Goal: Task Accomplishment & Management: Complete application form

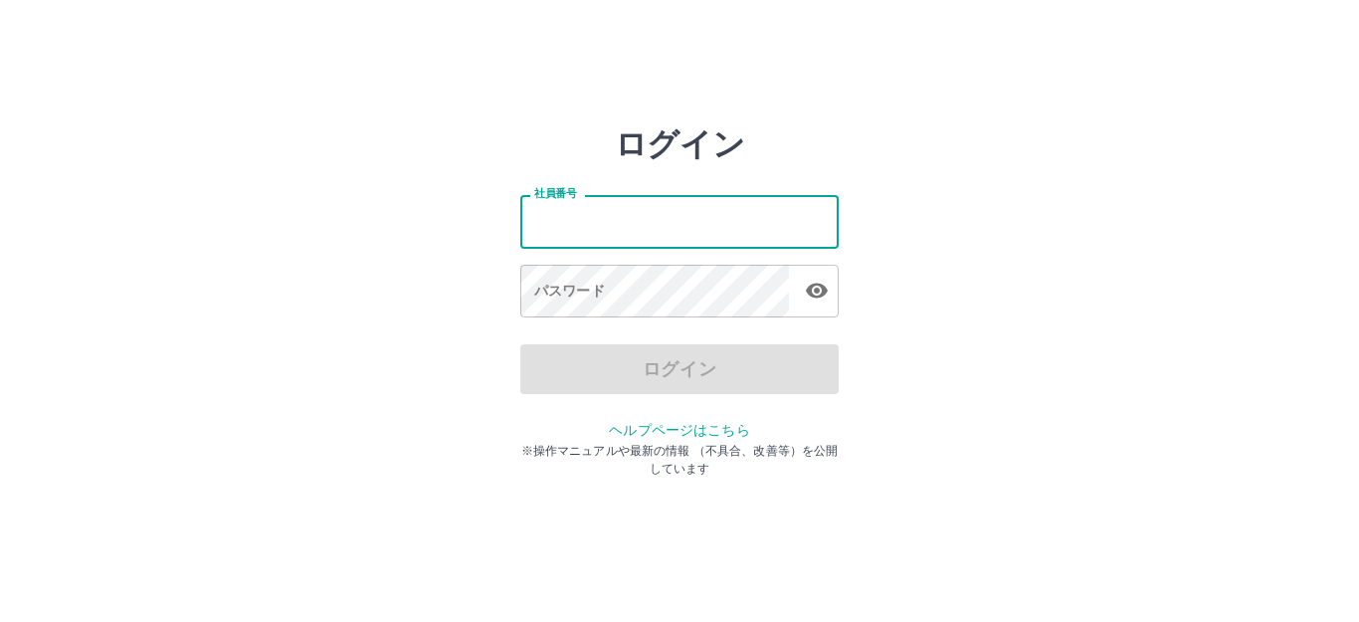
type input "*******"
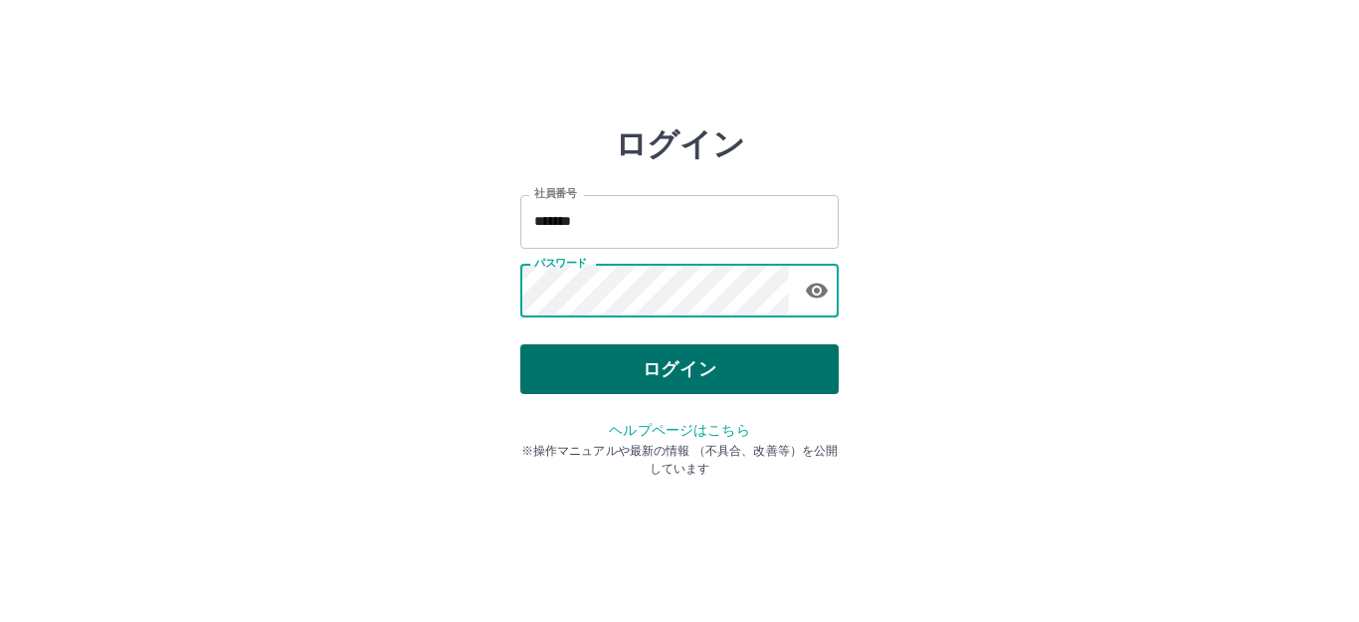
click at [660, 384] on button "ログイン" at bounding box center [679, 369] width 318 height 50
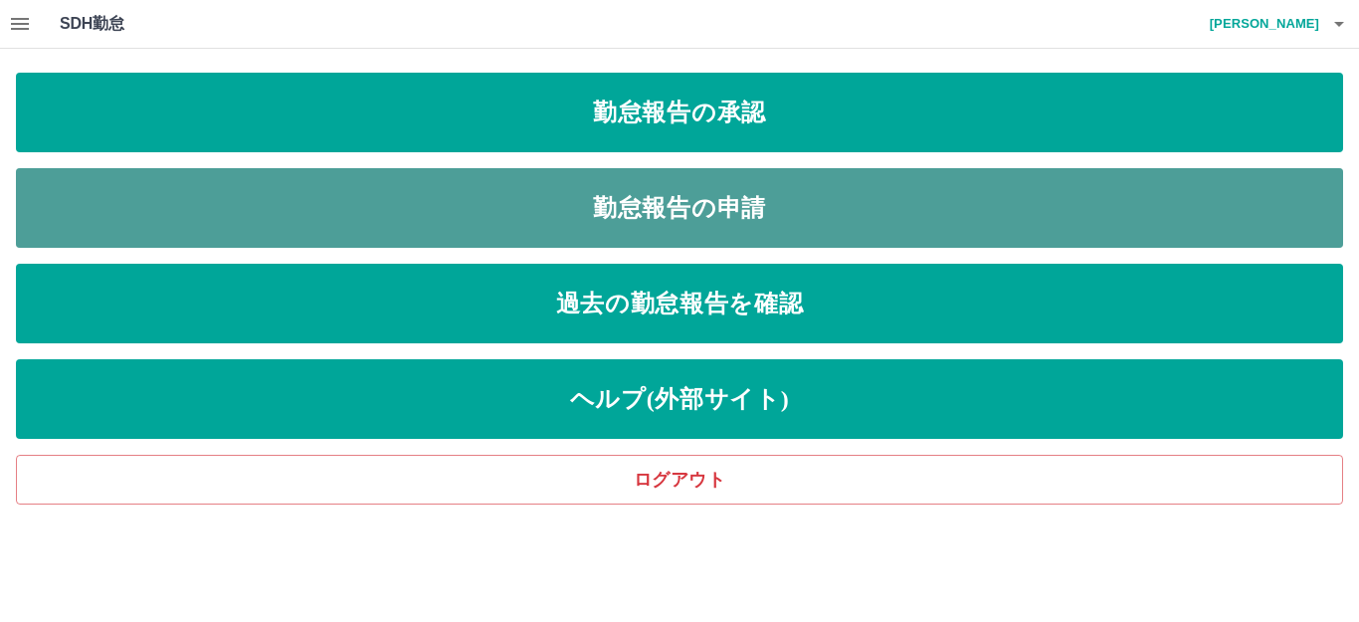
click at [654, 209] on link "勤怠報告の申請" at bounding box center [679, 208] width 1327 height 80
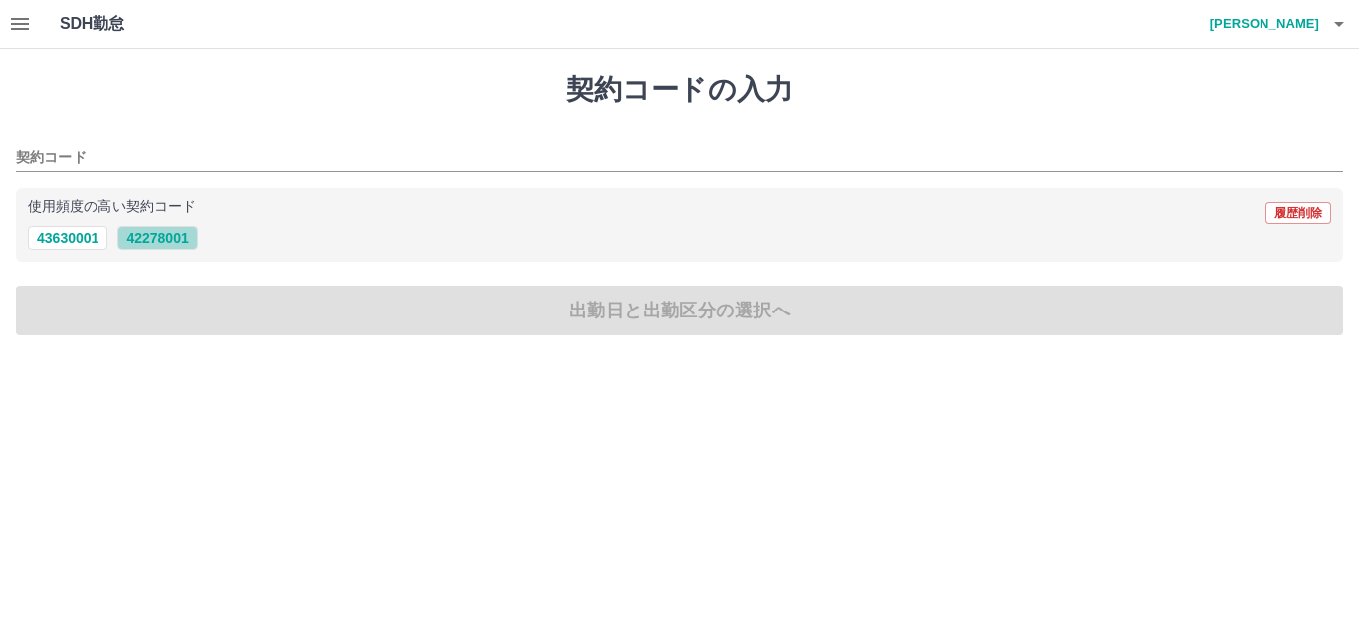
click at [176, 242] on button "42278001" at bounding box center [157, 238] width 80 height 24
type input "********"
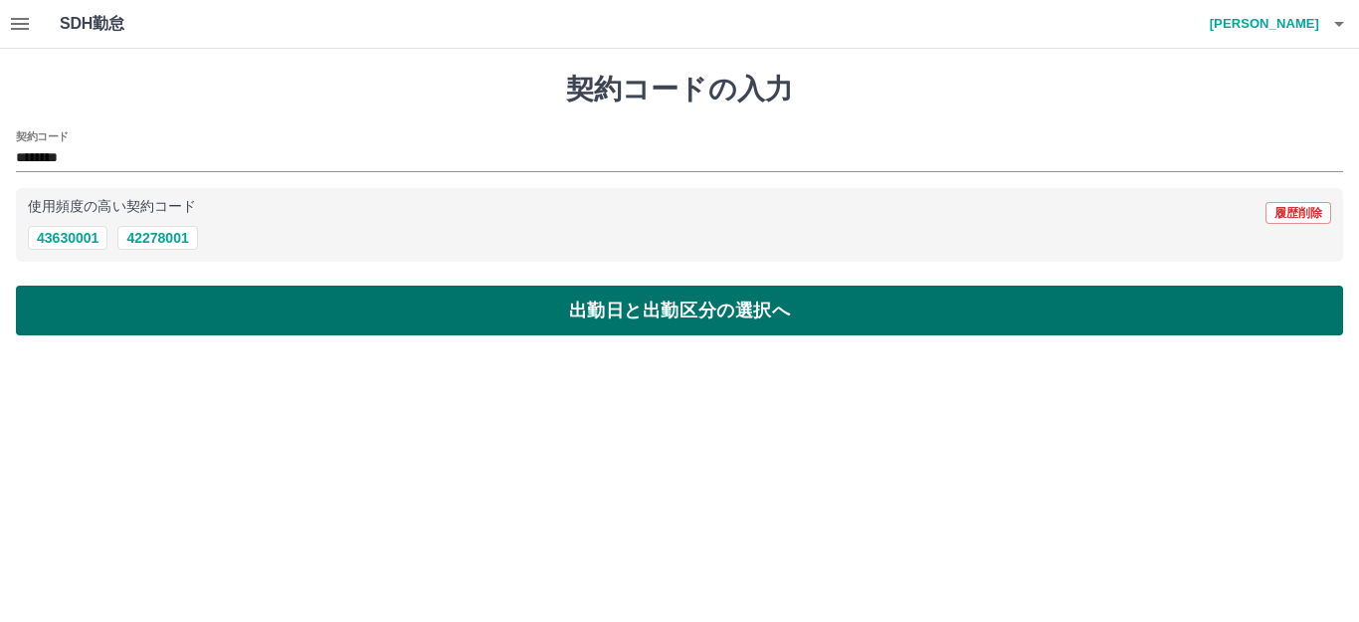
click at [276, 322] on button "出勤日と出勤区分の選択へ" at bounding box center [679, 311] width 1327 height 50
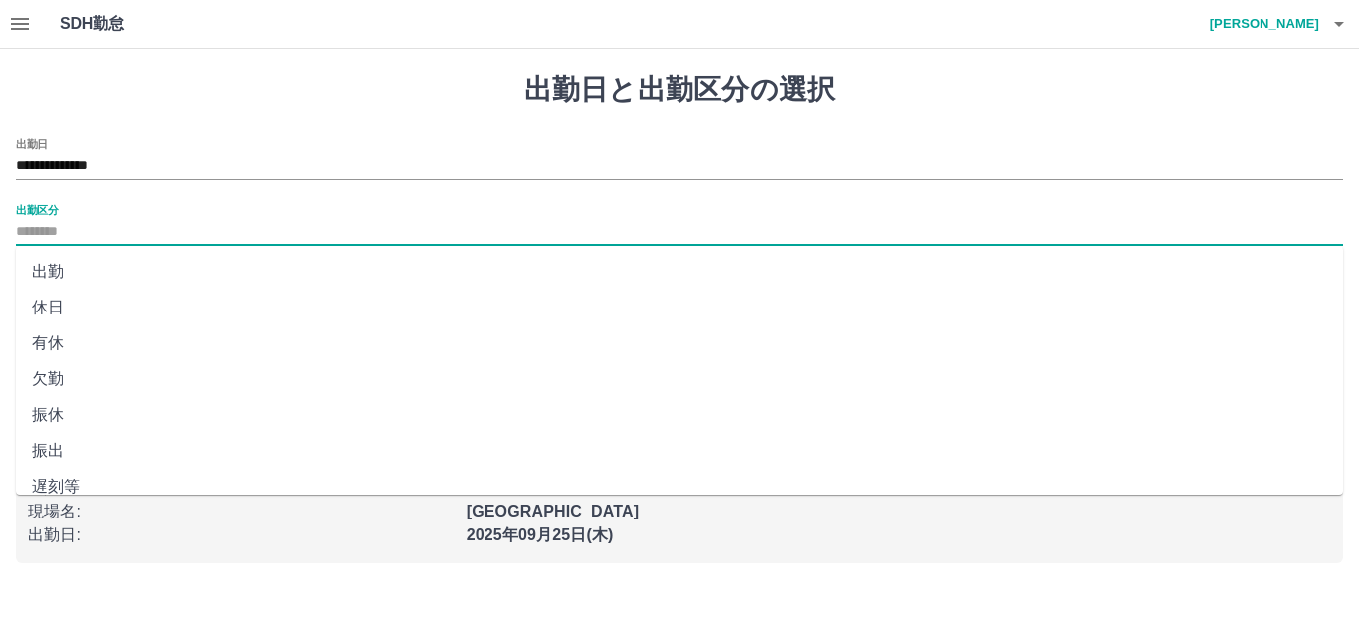
click at [223, 236] on input "出勤区分" at bounding box center [679, 232] width 1327 height 25
click at [89, 282] on li "出勤" at bounding box center [679, 272] width 1327 height 36
type input "**"
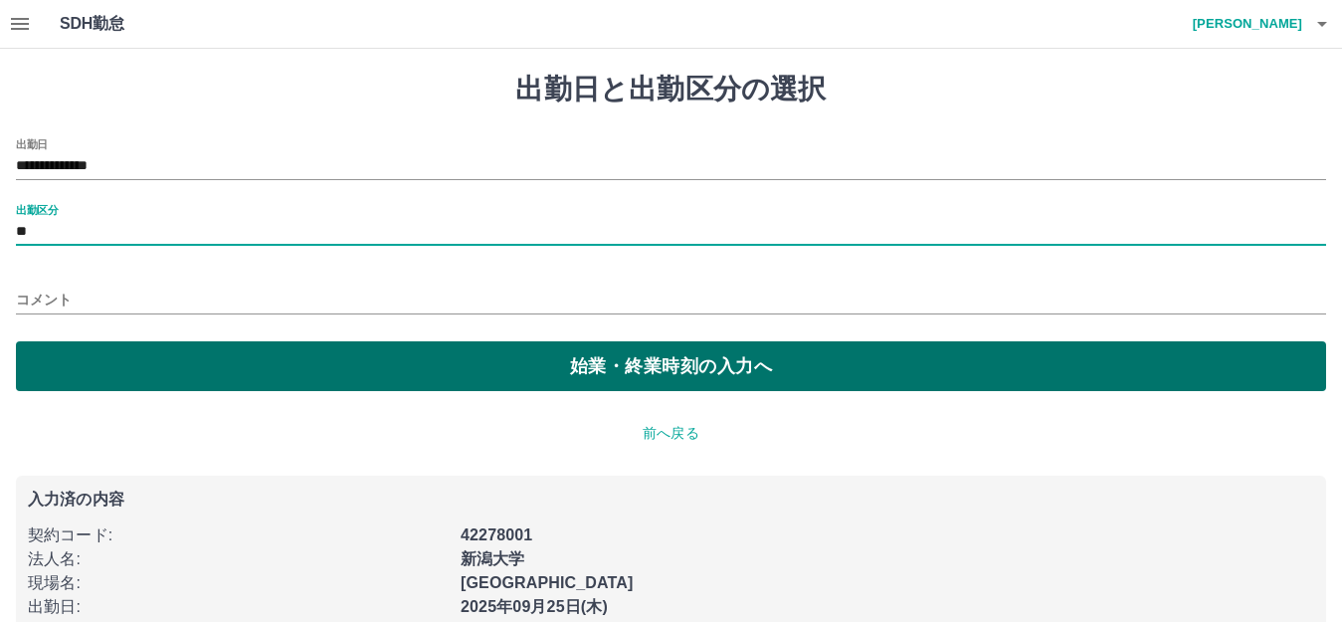
click at [181, 360] on button "始業・終業時刻の入力へ" at bounding box center [671, 366] width 1311 height 50
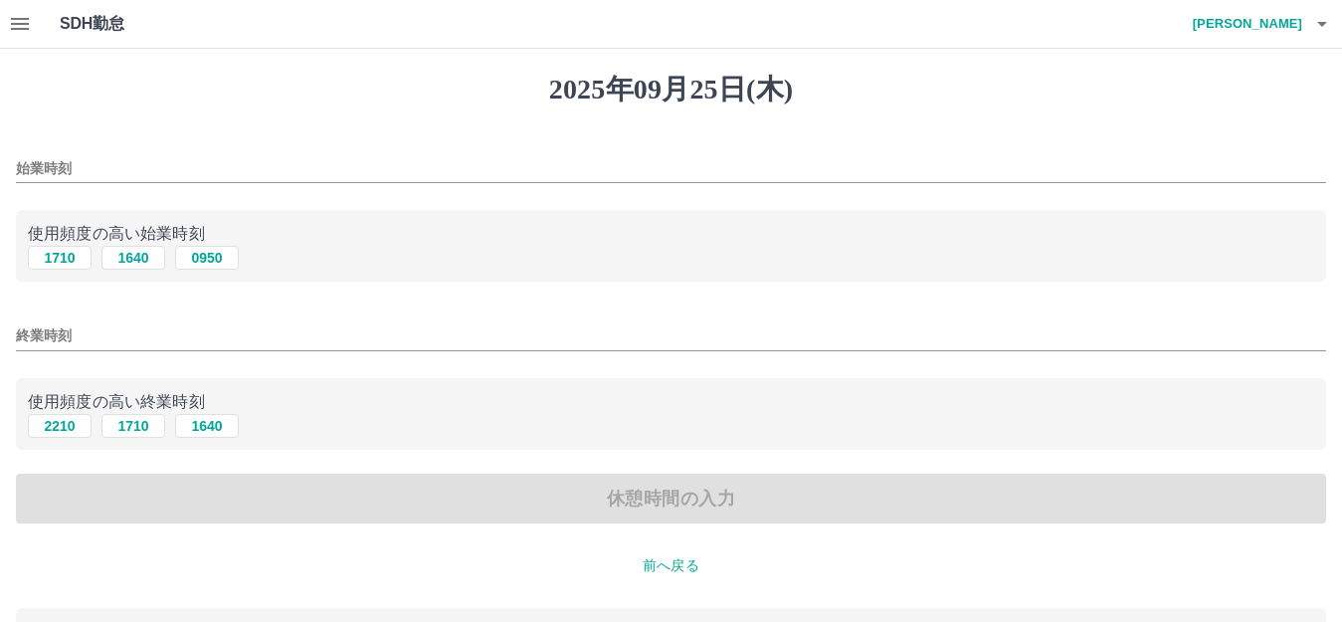
click at [165, 173] on input "始業時刻" at bounding box center [671, 168] width 1311 height 29
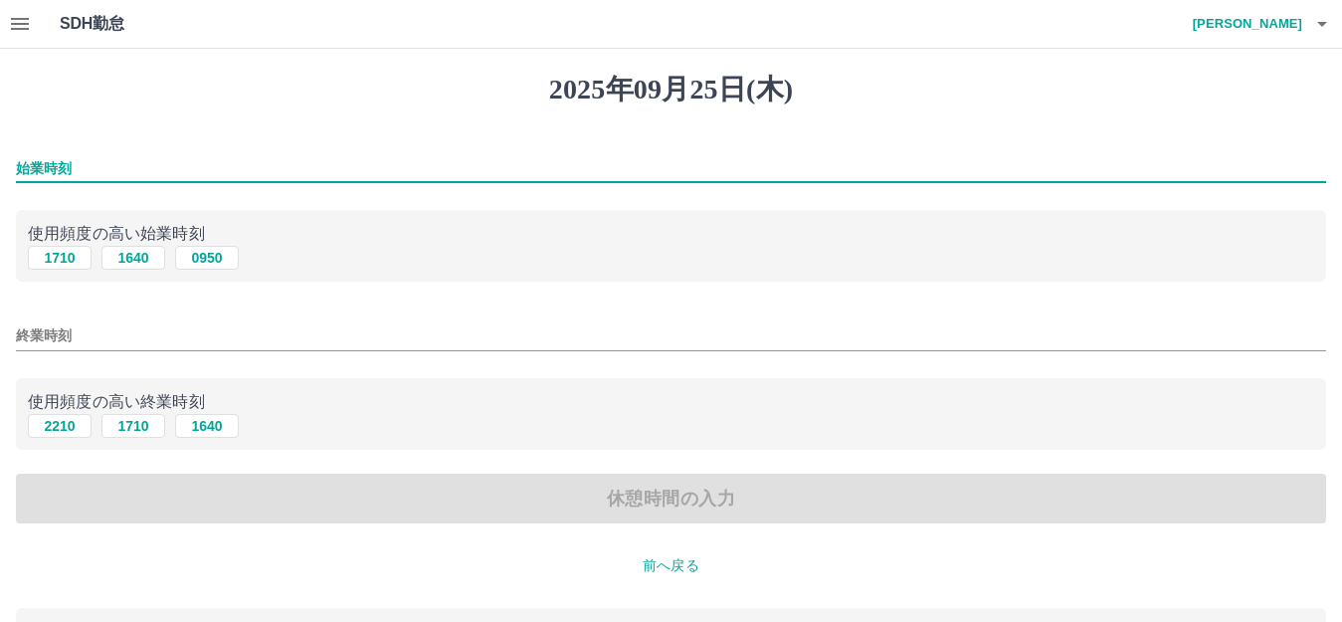
type input "****"
click at [190, 433] on button "1640" at bounding box center [207, 426] width 64 height 24
type input "****"
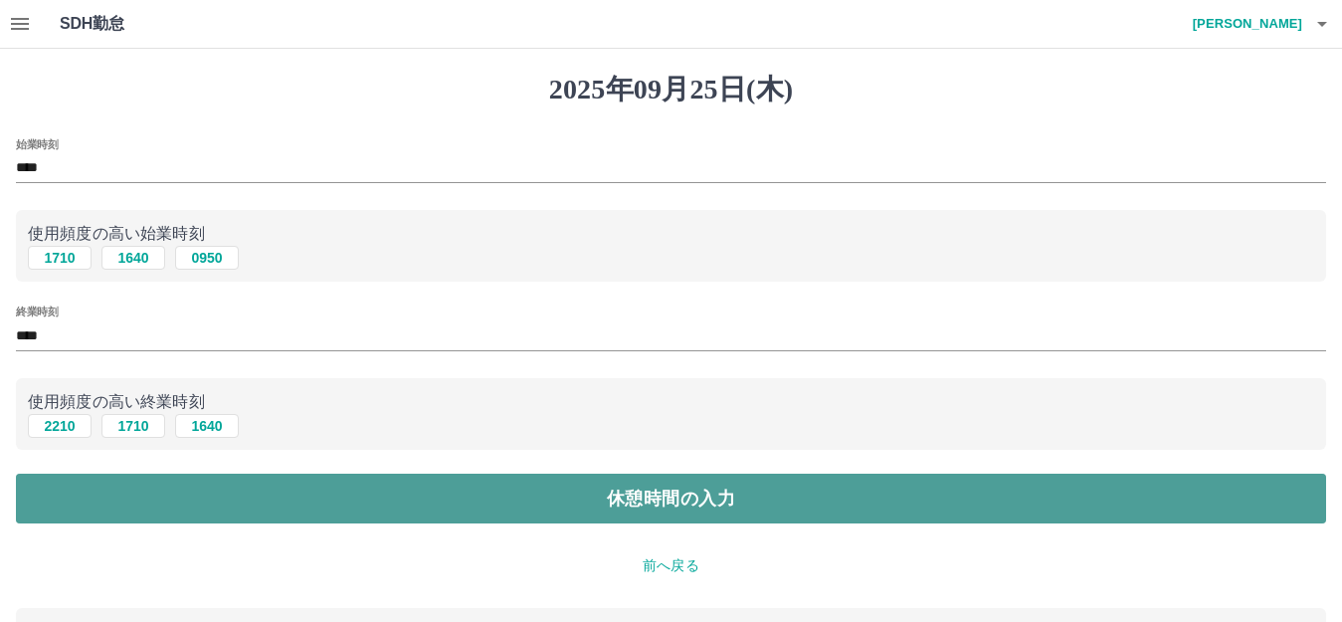
click at [193, 507] on button "休憩時間の入力" at bounding box center [671, 499] width 1311 height 50
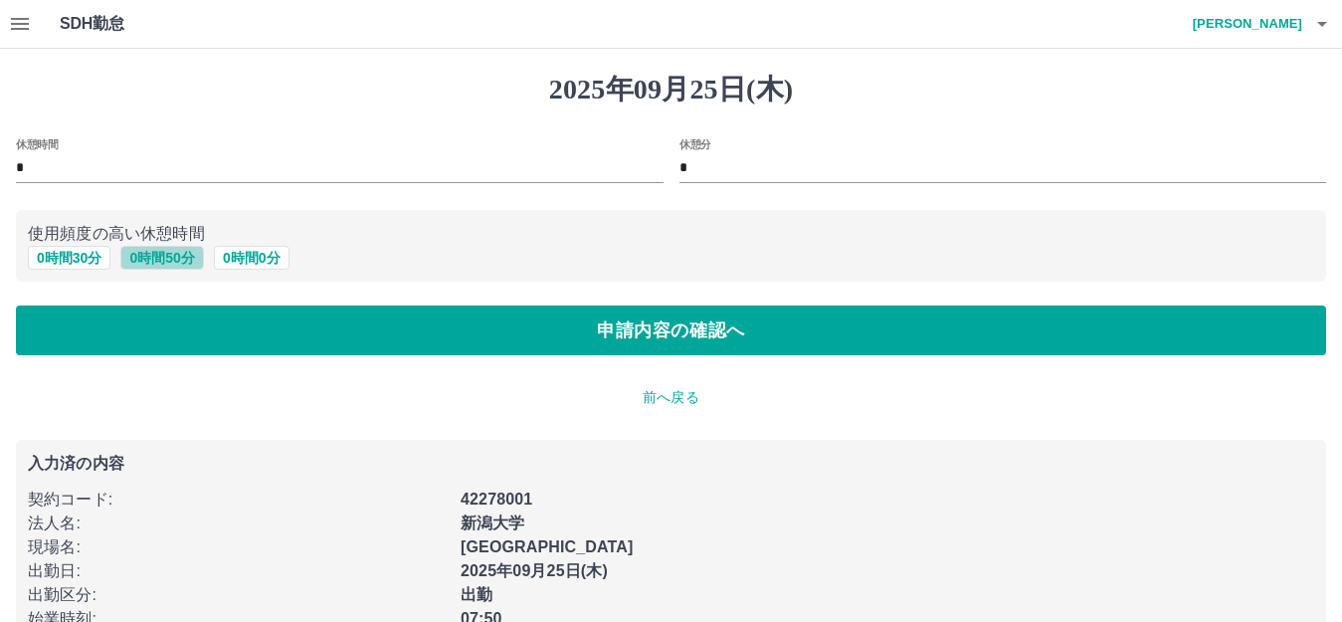
click at [159, 251] on button "0 時間 50 分" at bounding box center [161, 258] width 83 height 24
type input "**"
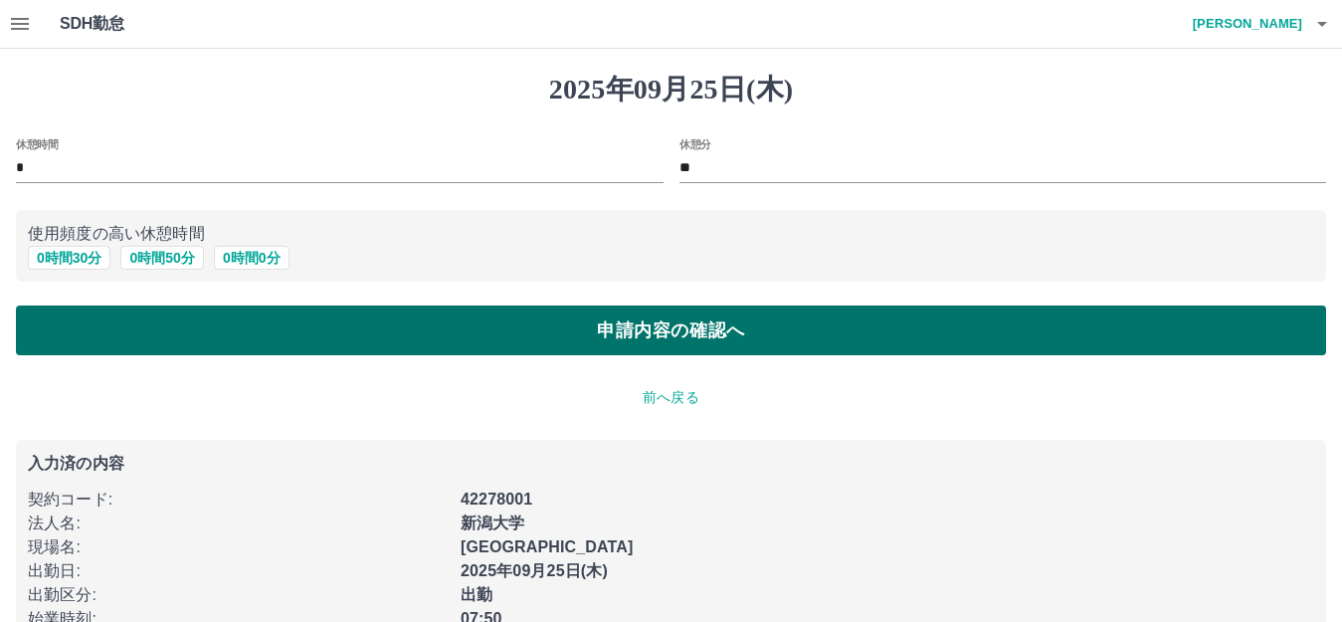
click at [173, 333] on button "申請内容の確認へ" at bounding box center [671, 330] width 1311 height 50
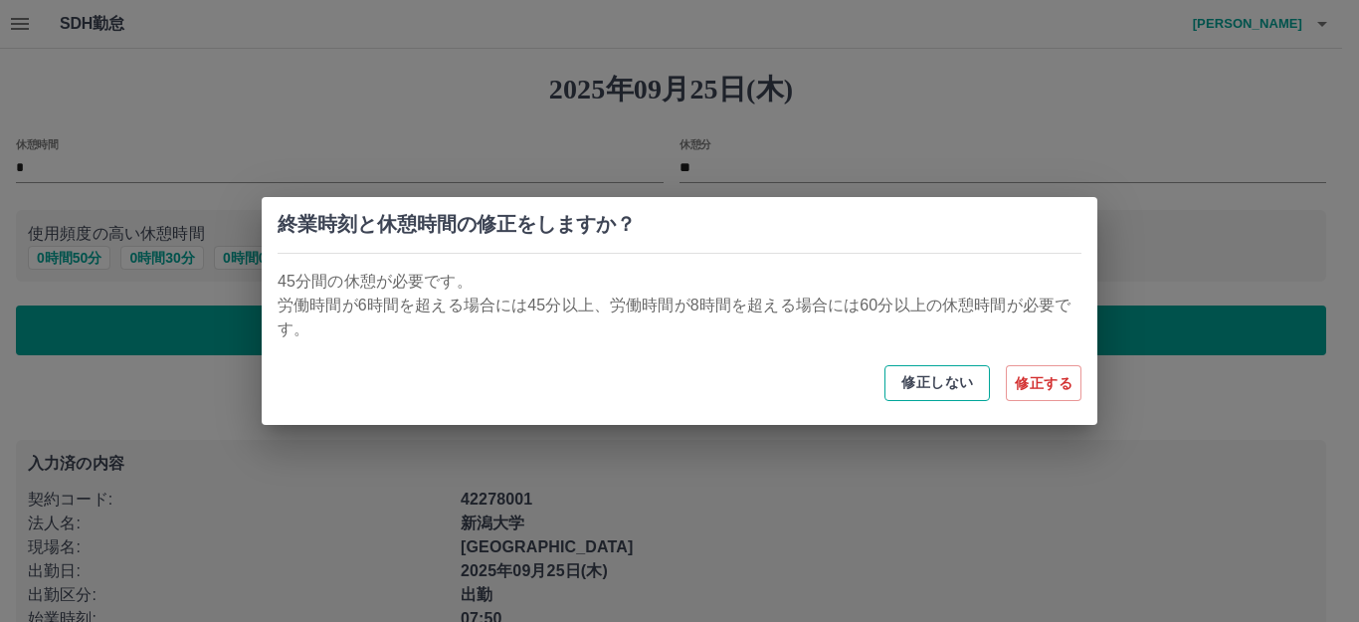
click at [936, 385] on button "修正しない" at bounding box center [937, 383] width 105 height 36
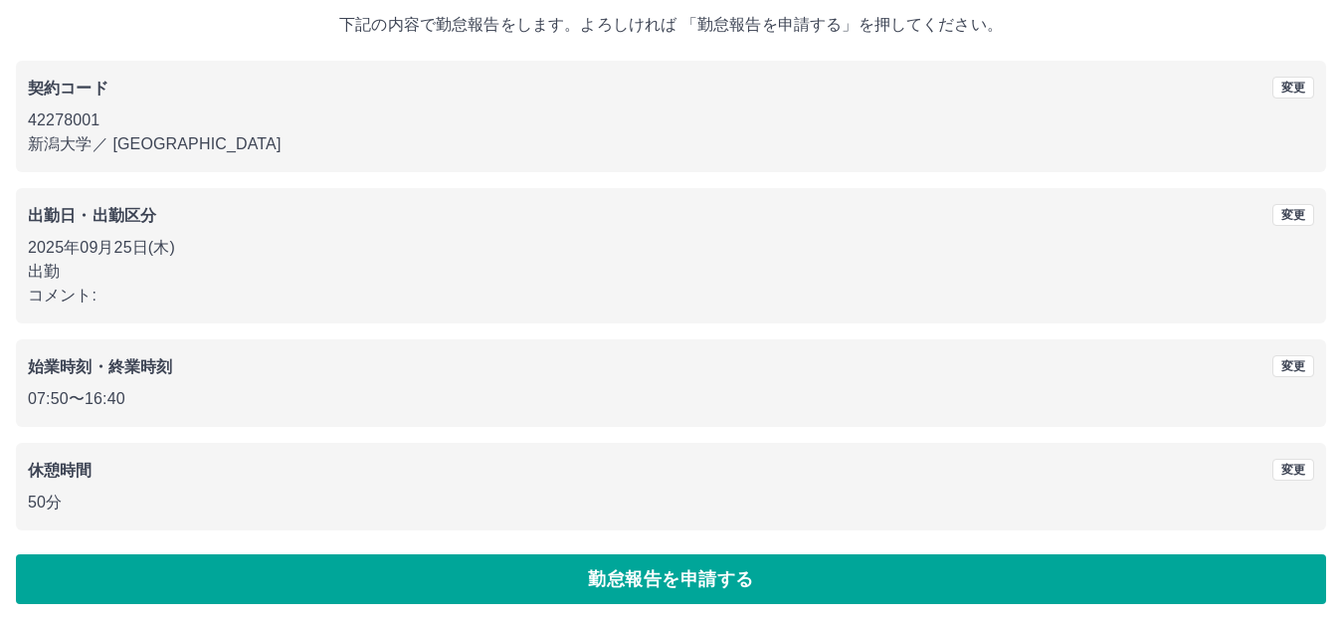
scroll to position [123, 0]
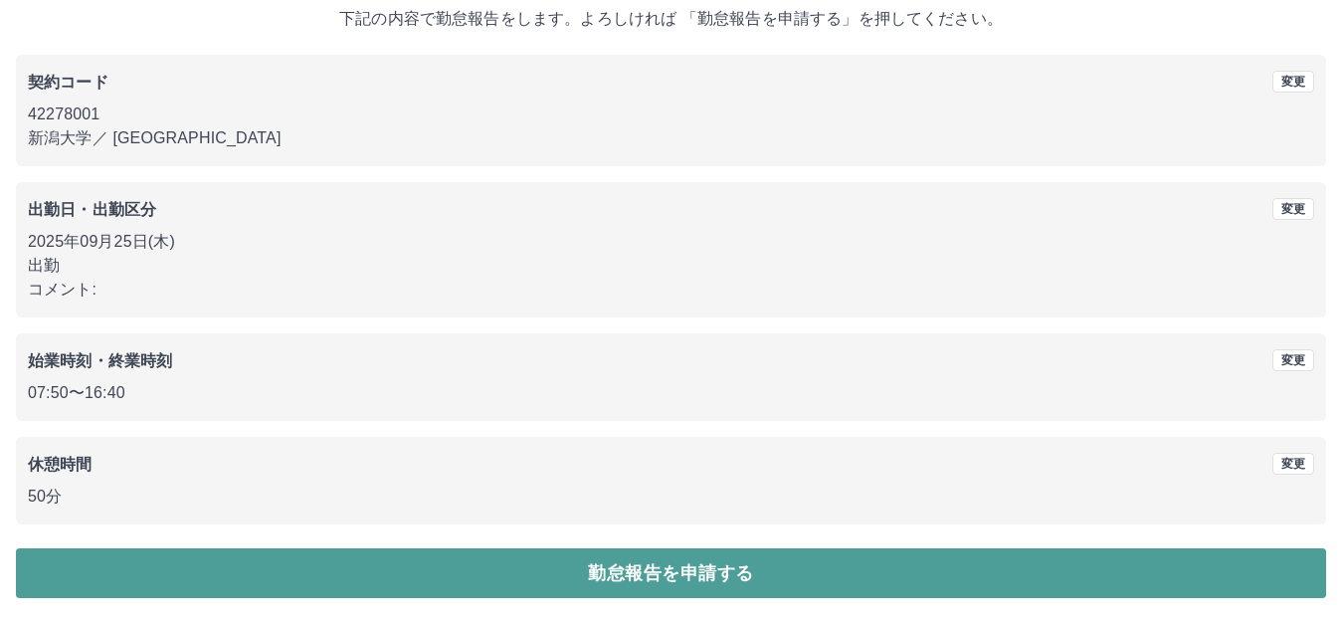
click at [609, 566] on button "勤怠報告を申請する" at bounding box center [671, 573] width 1311 height 50
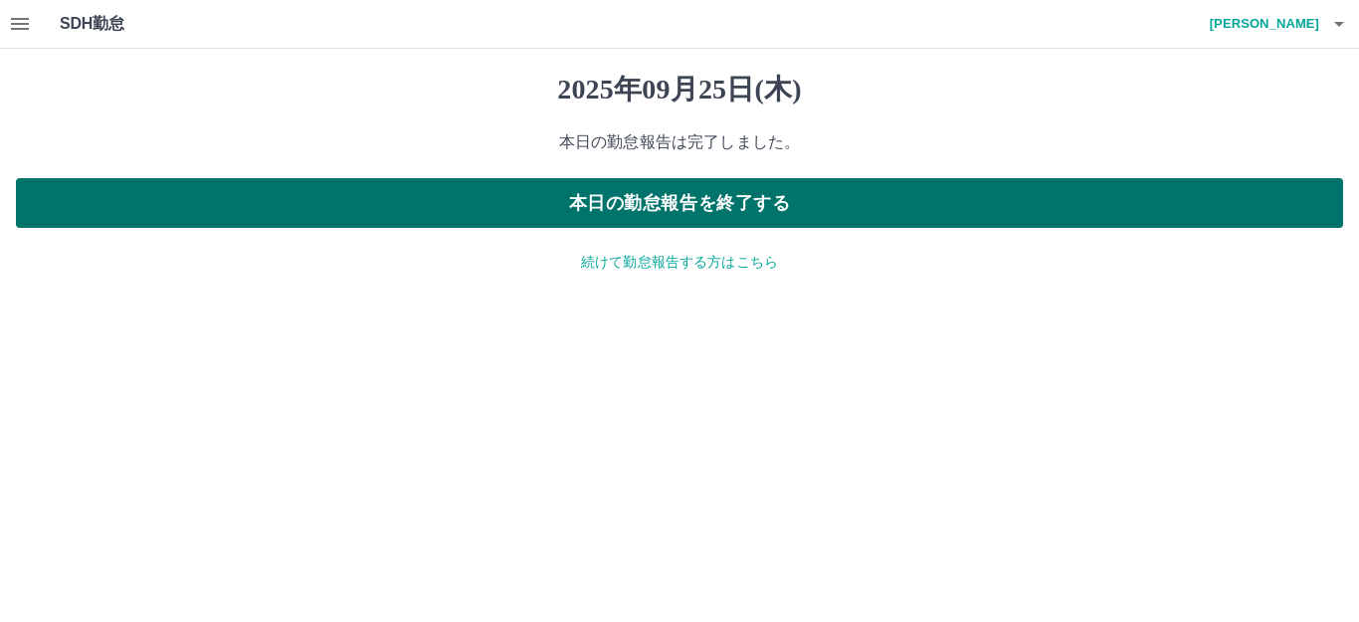
click at [703, 214] on button "本日の勤怠報告を終了する" at bounding box center [679, 203] width 1327 height 50
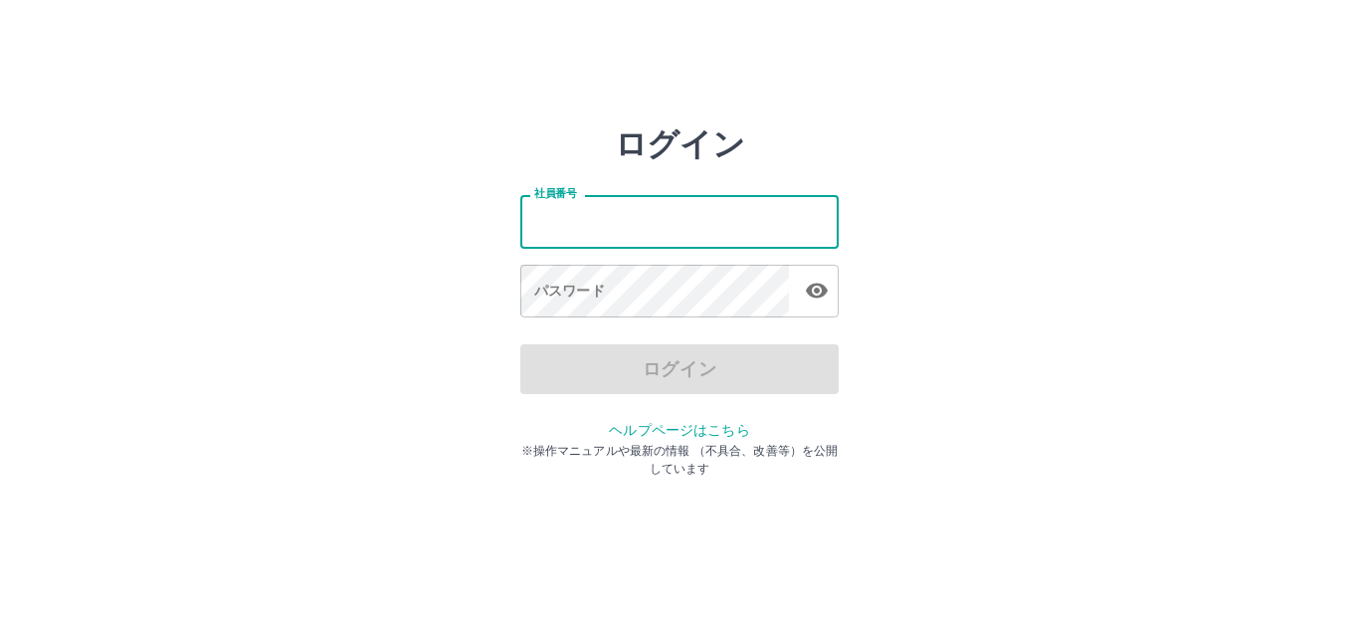
click at [665, 214] on input "社員番号" at bounding box center [679, 221] width 318 height 53
type input "*******"
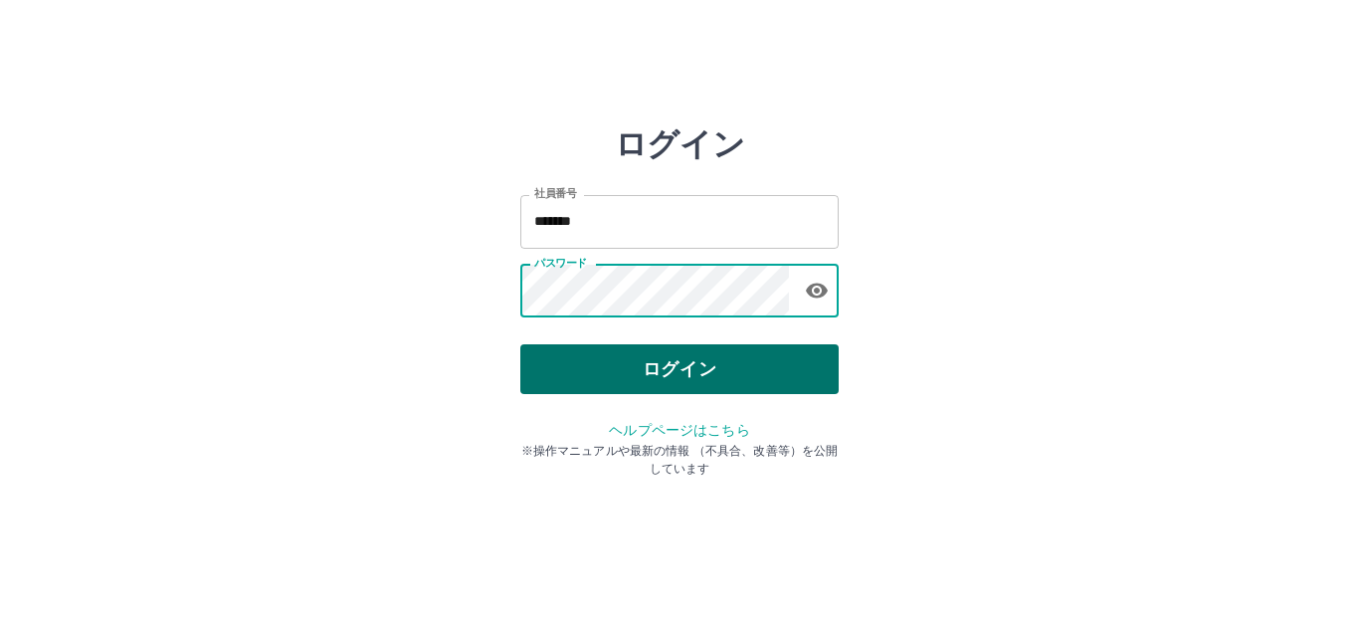
click at [665, 362] on button "ログイン" at bounding box center [679, 369] width 318 height 50
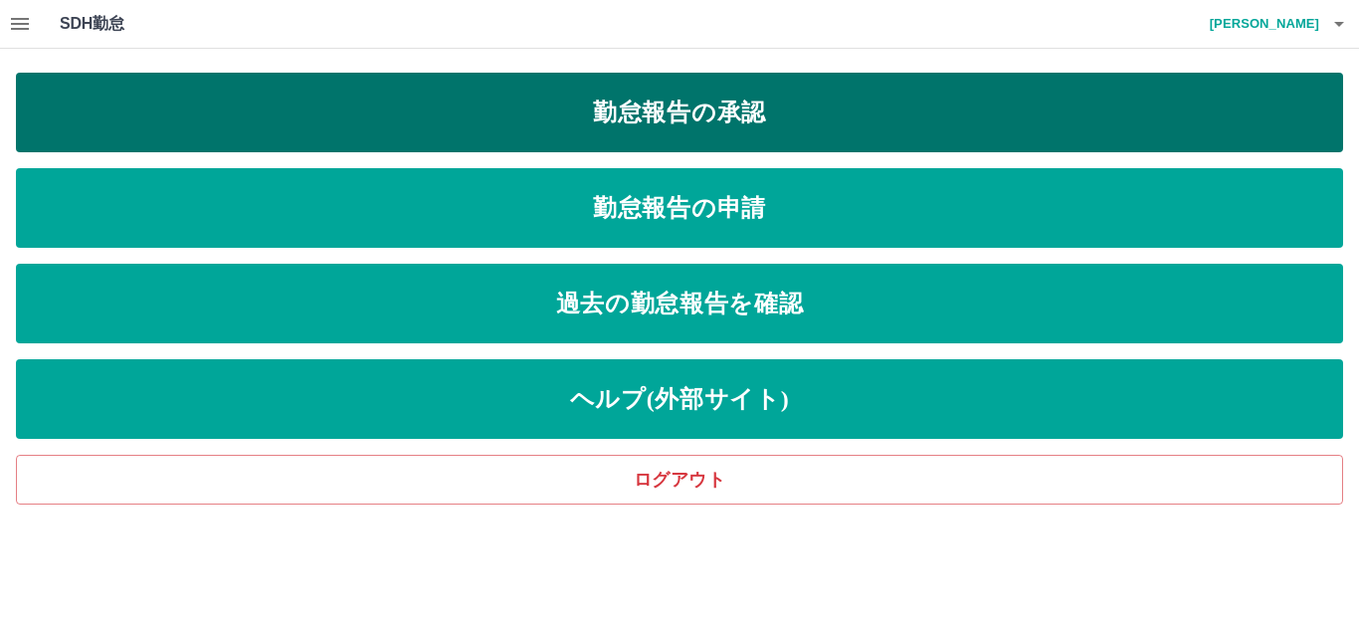
click at [710, 91] on link "勤怠報告の承認" at bounding box center [679, 113] width 1327 height 80
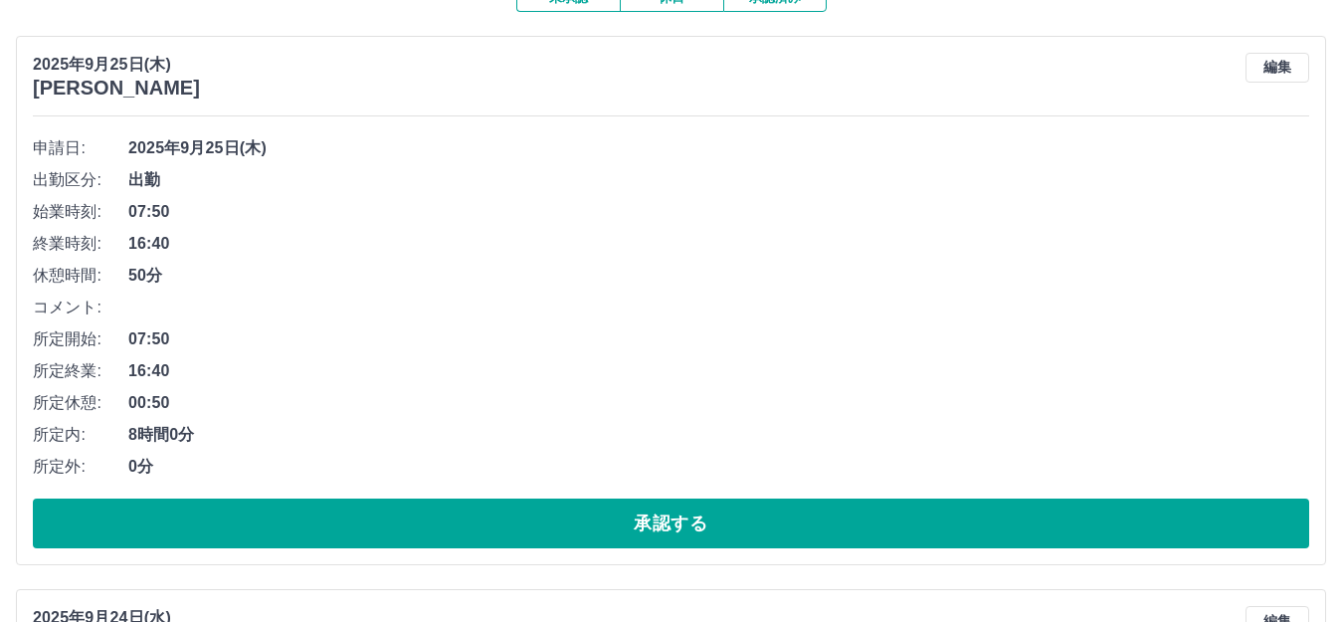
scroll to position [299, 0]
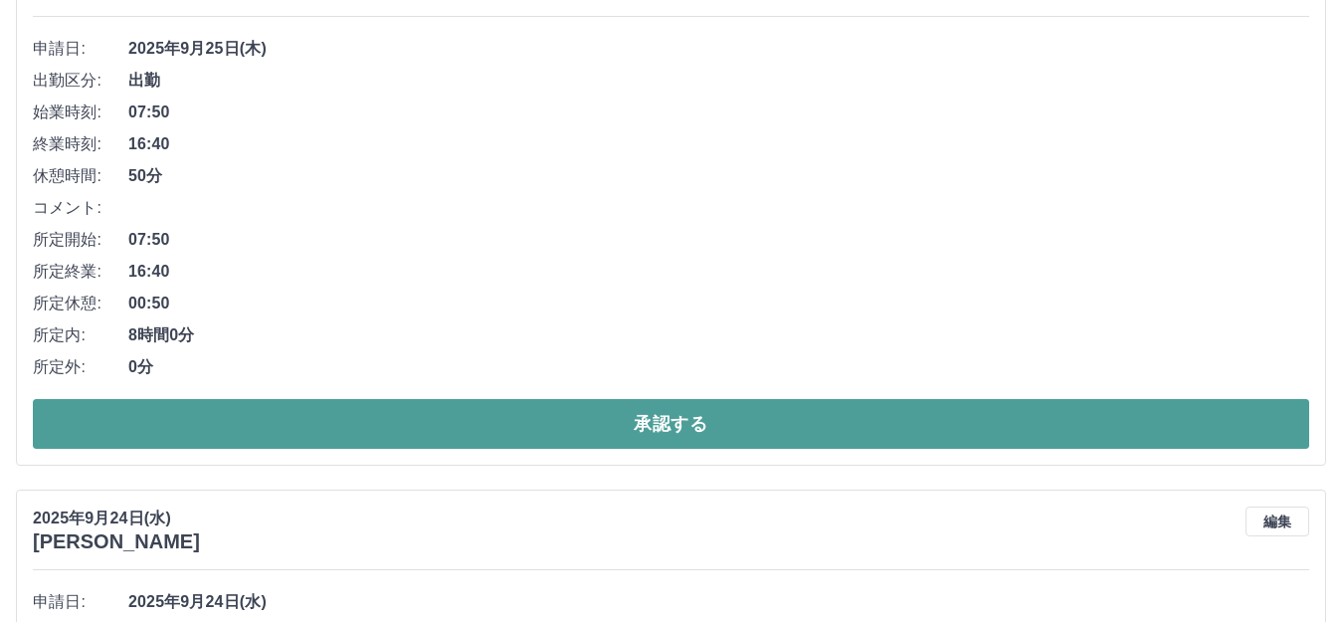
click at [575, 422] on button "承認する" at bounding box center [671, 424] width 1277 height 50
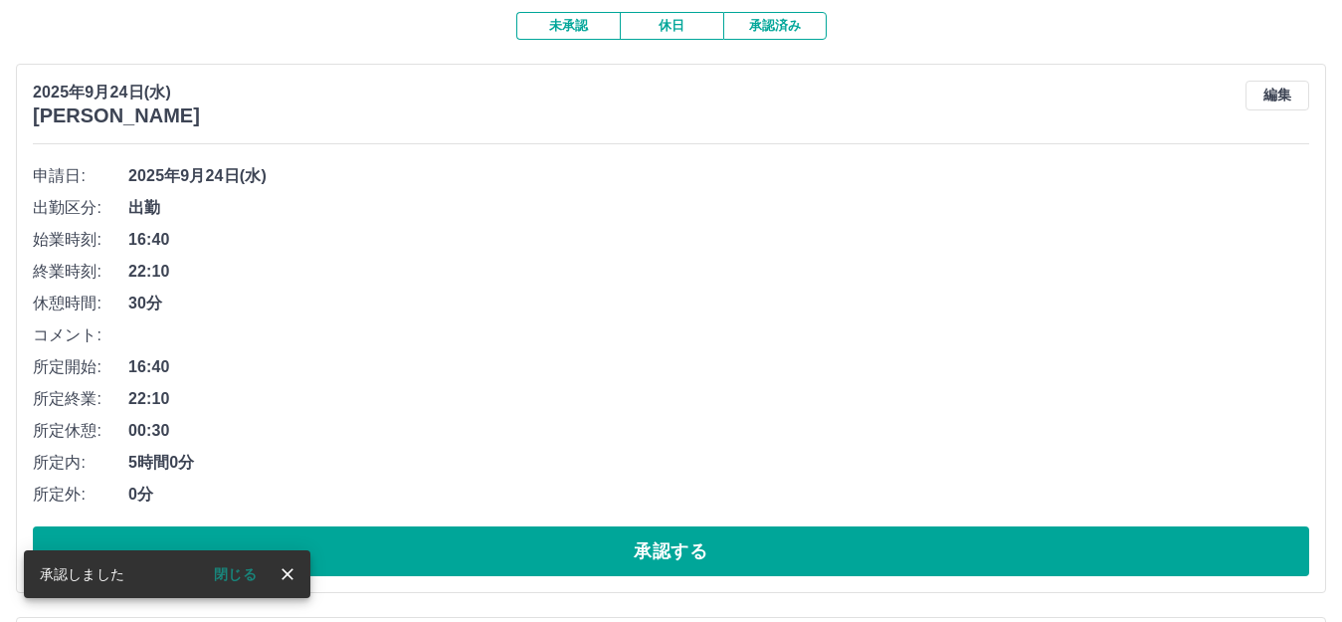
scroll to position [199, 0]
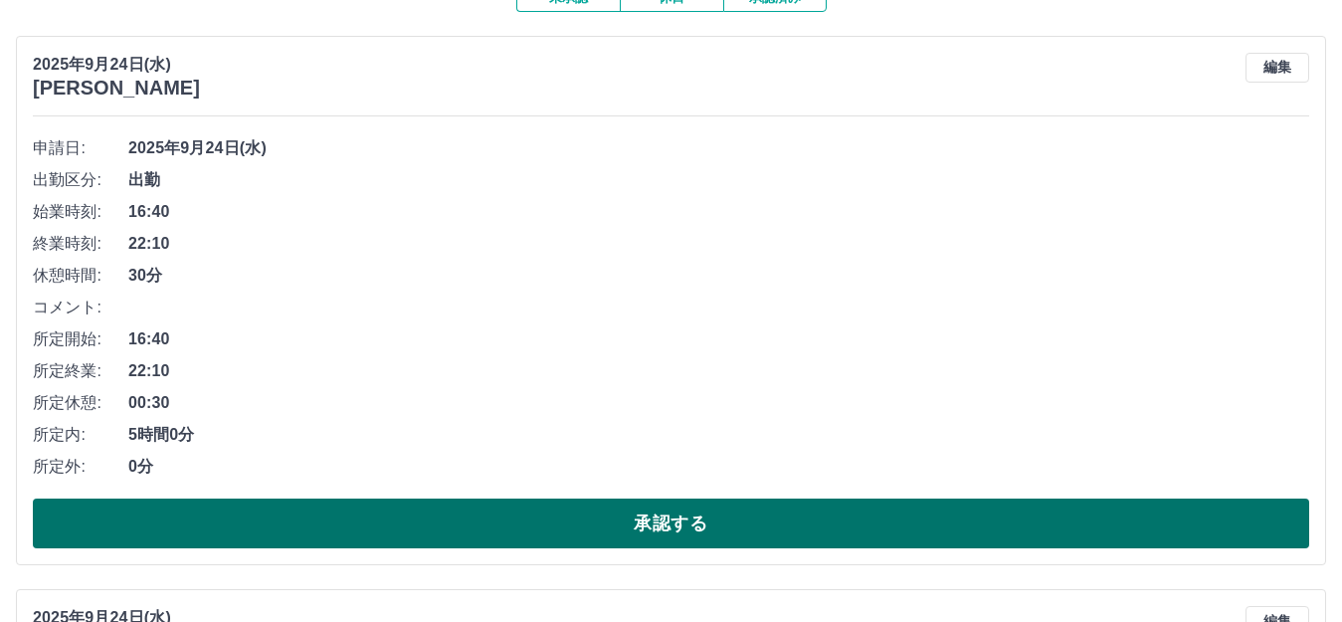
click at [536, 516] on button "承認する" at bounding box center [671, 524] width 1277 height 50
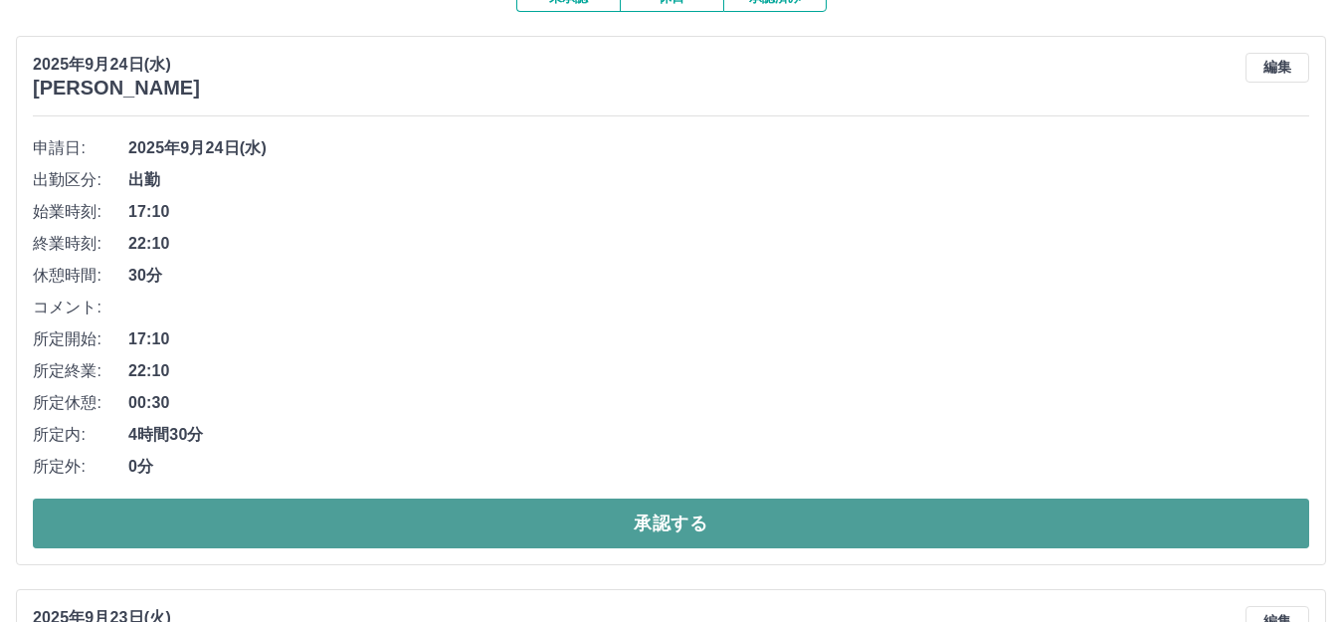
click at [520, 532] on button "承認する" at bounding box center [671, 524] width 1277 height 50
click at [208, 519] on button "承認する" at bounding box center [671, 524] width 1277 height 50
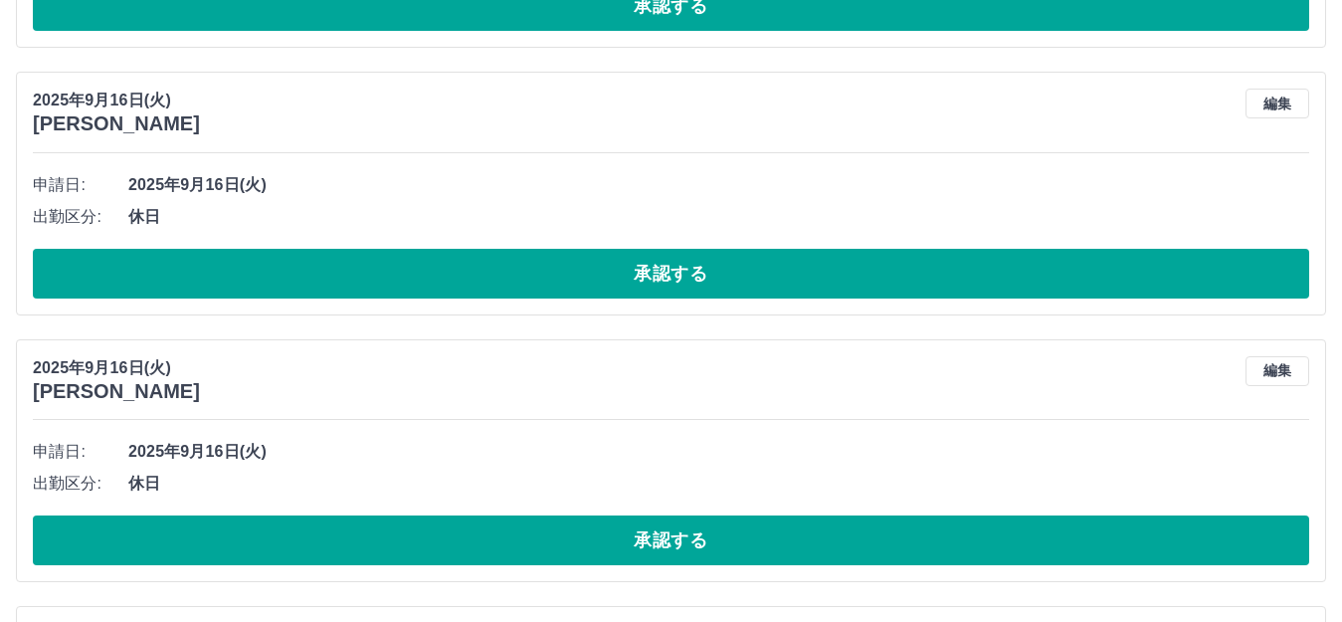
scroll to position [949, 0]
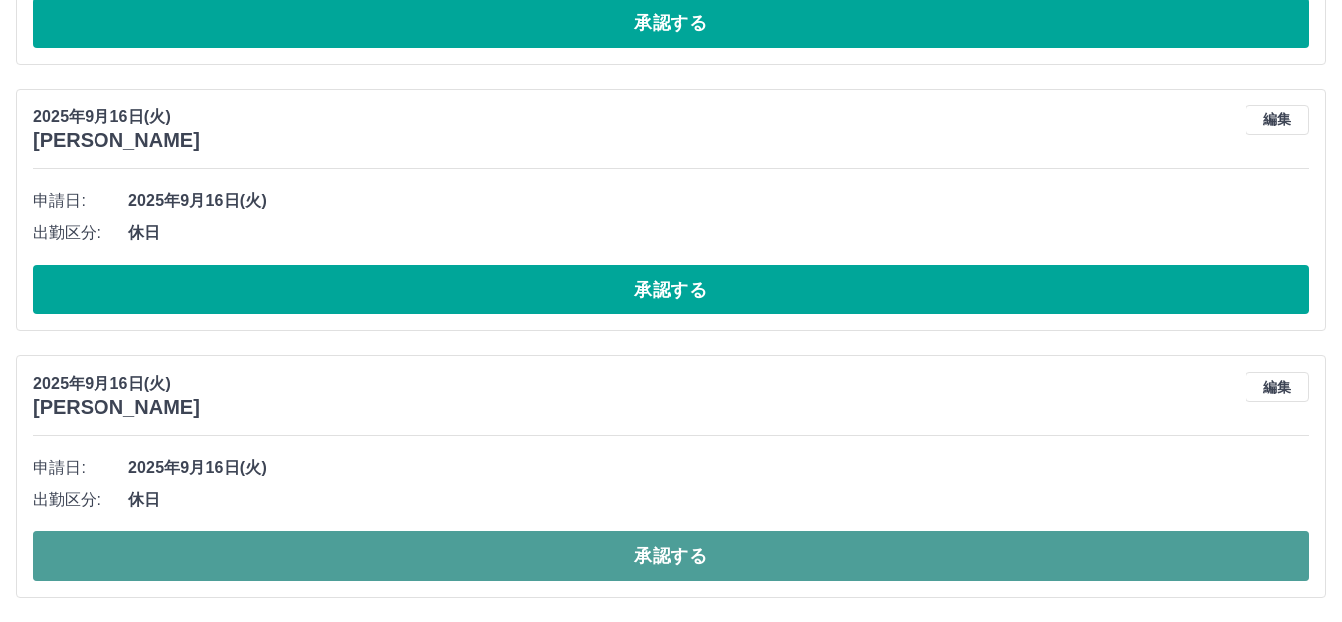
click at [434, 563] on button "承認する" at bounding box center [671, 556] width 1277 height 50
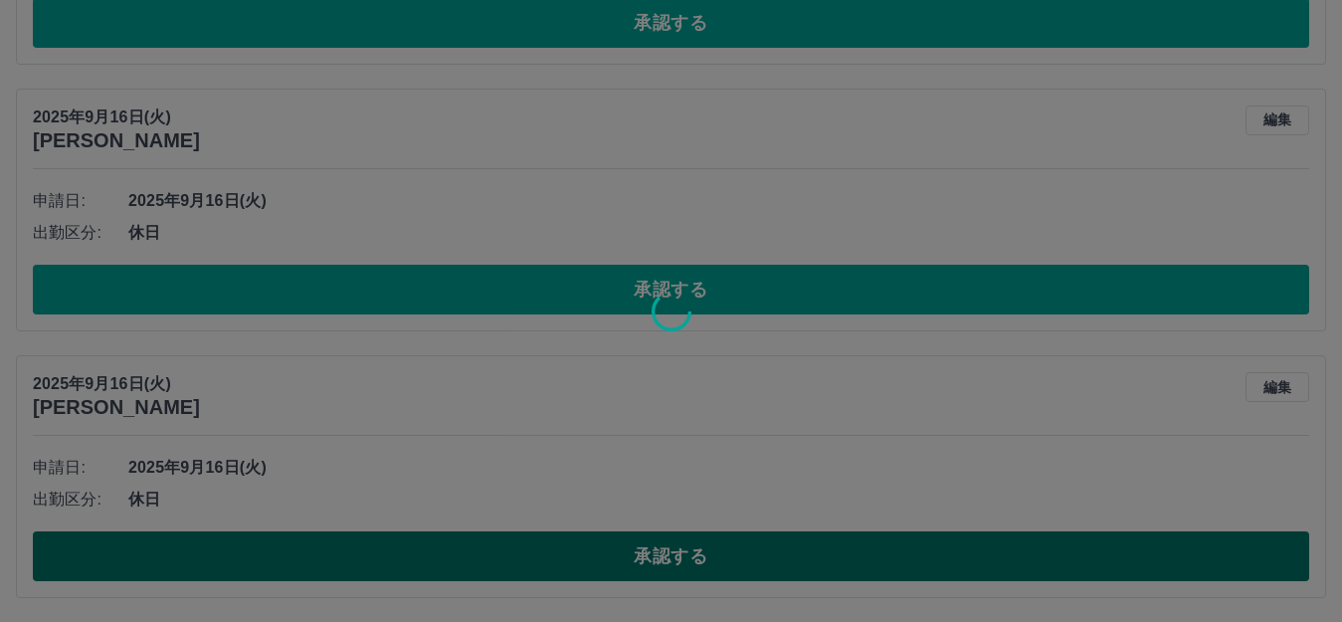
scroll to position [683, 0]
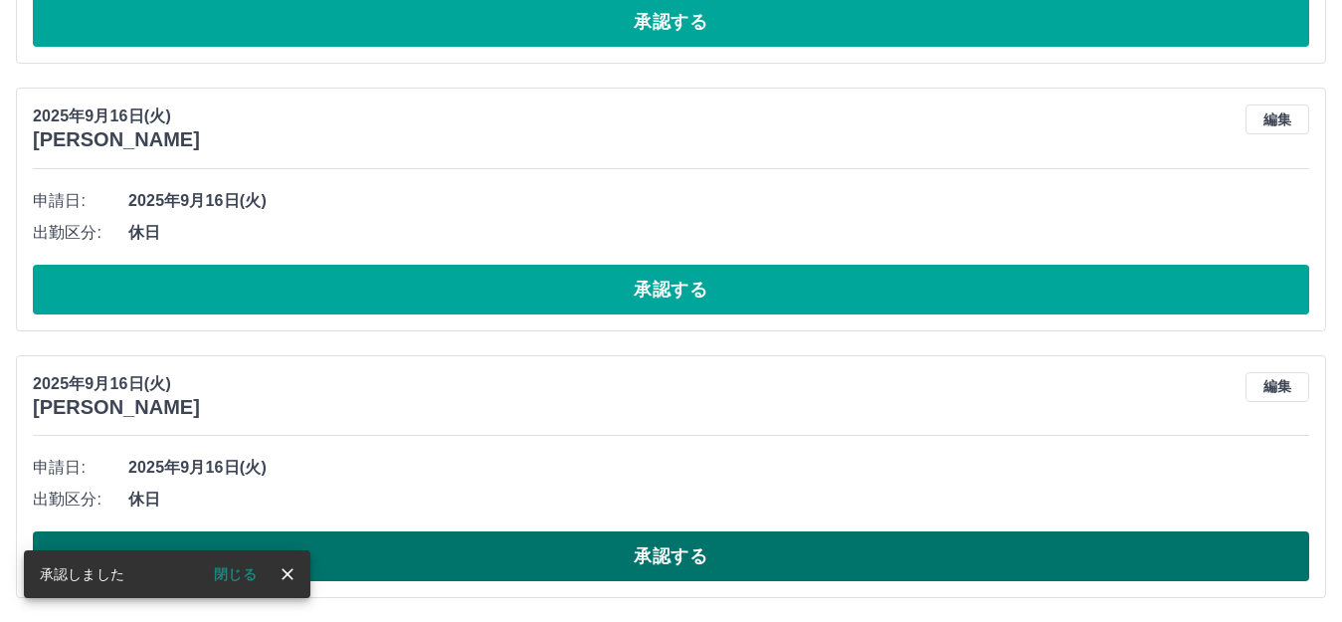
click at [473, 555] on button "承認する" at bounding box center [671, 556] width 1277 height 50
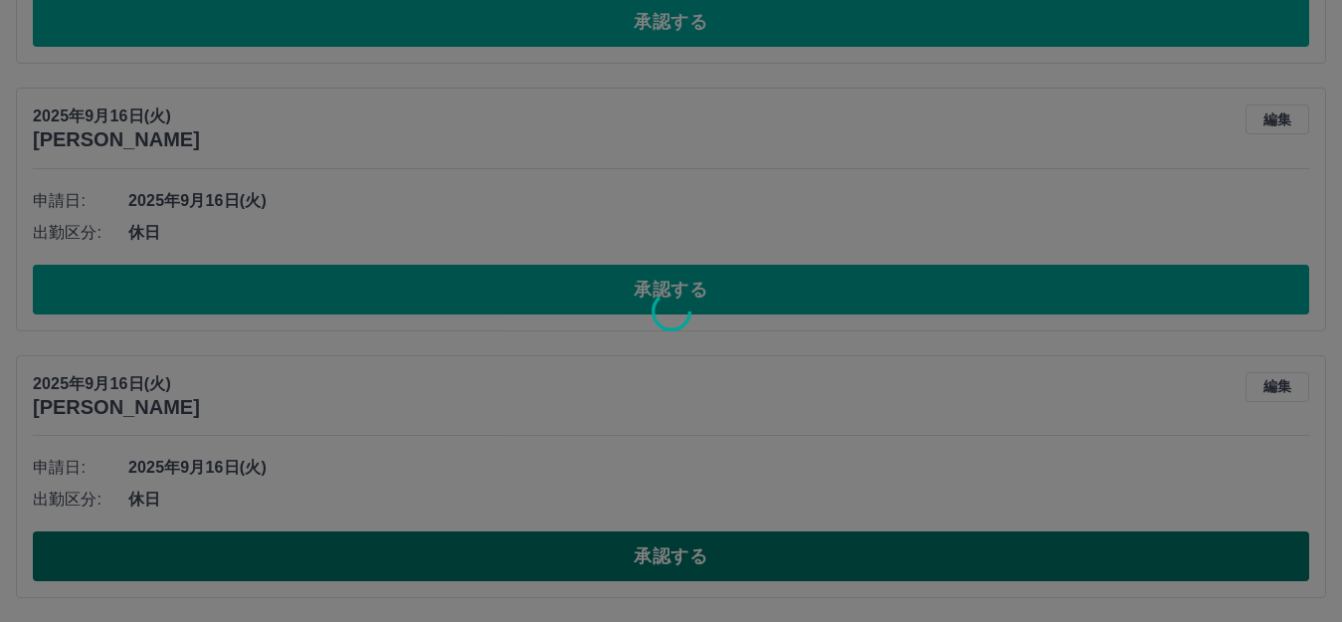
scroll to position [416, 0]
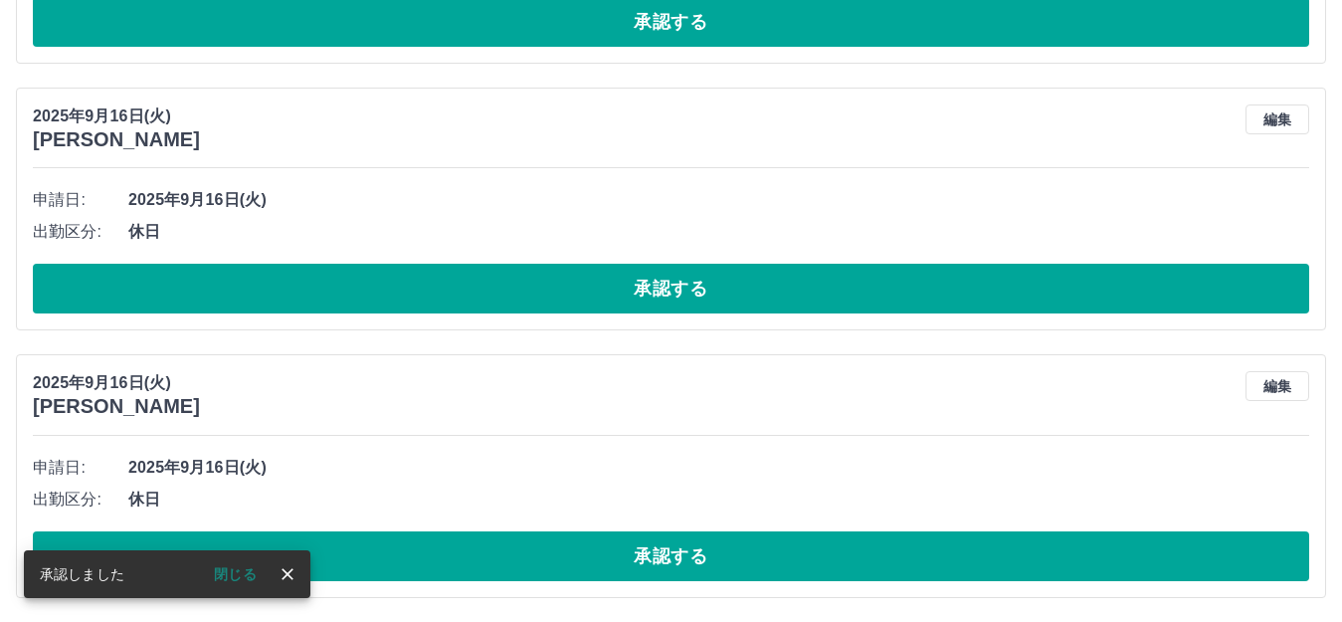
click at [473, 555] on button "承認する" at bounding box center [671, 556] width 1277 height 50
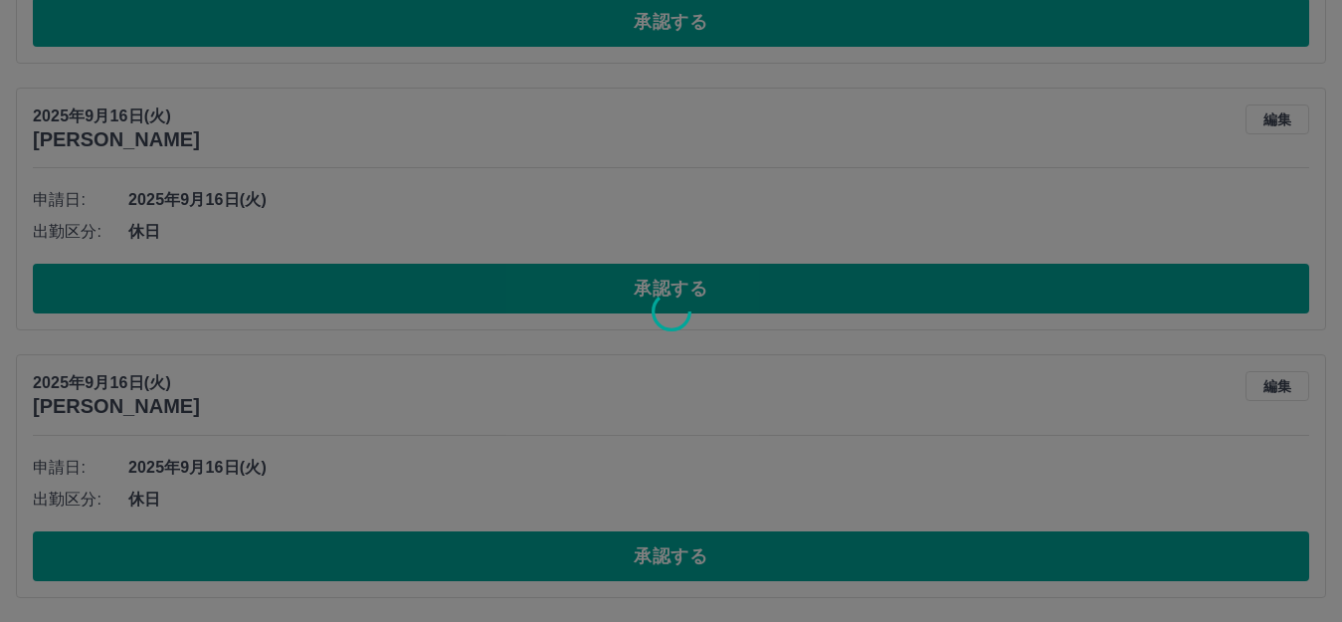
scroll to position [148, 0]
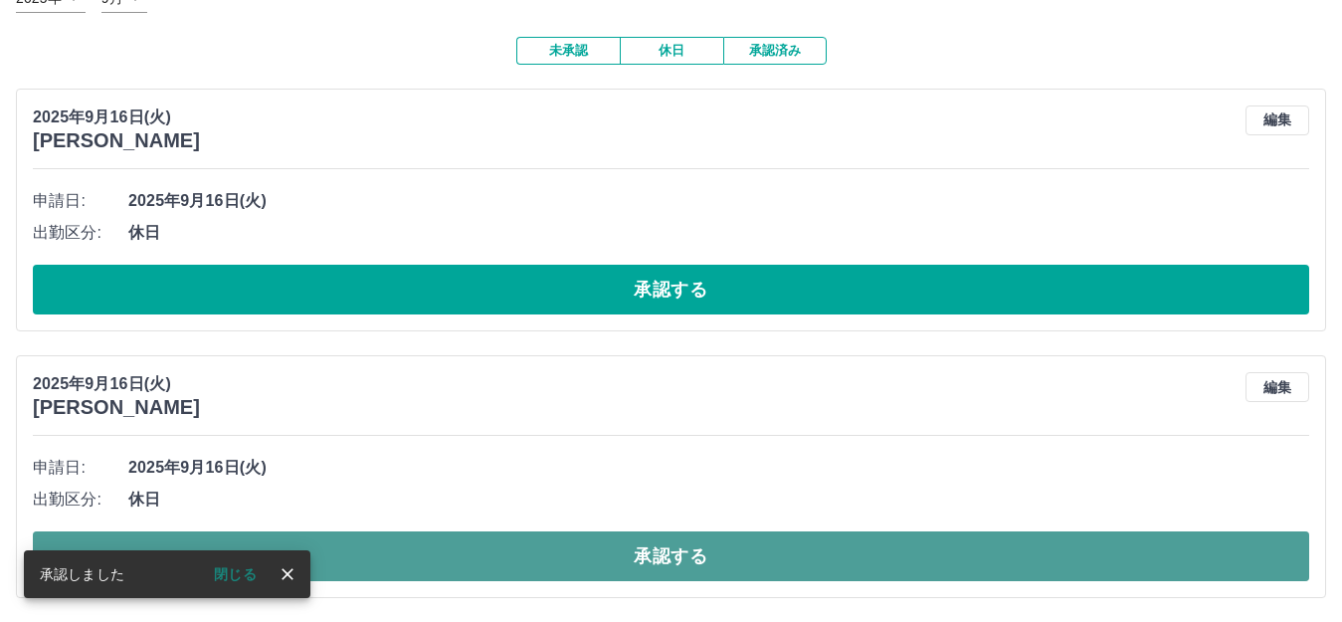
click at [456, 556] on button "承認する" at bounding box center [671, 556] width 1277 height 50
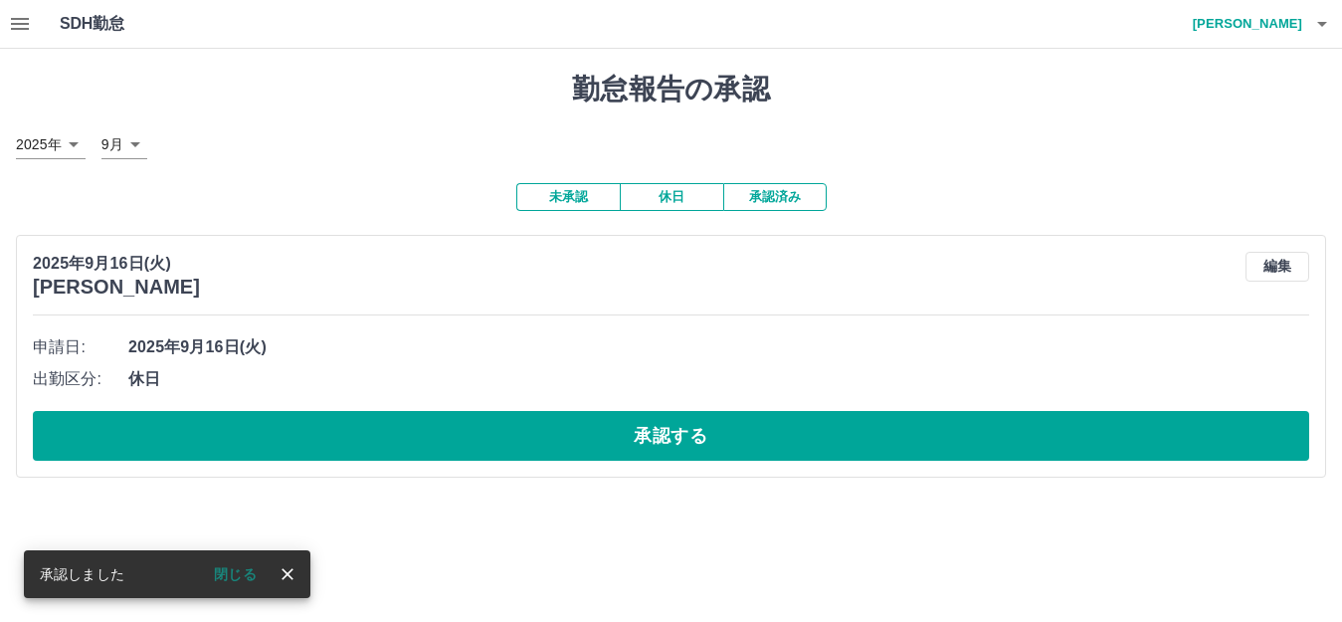
scroll to position [0, 0]
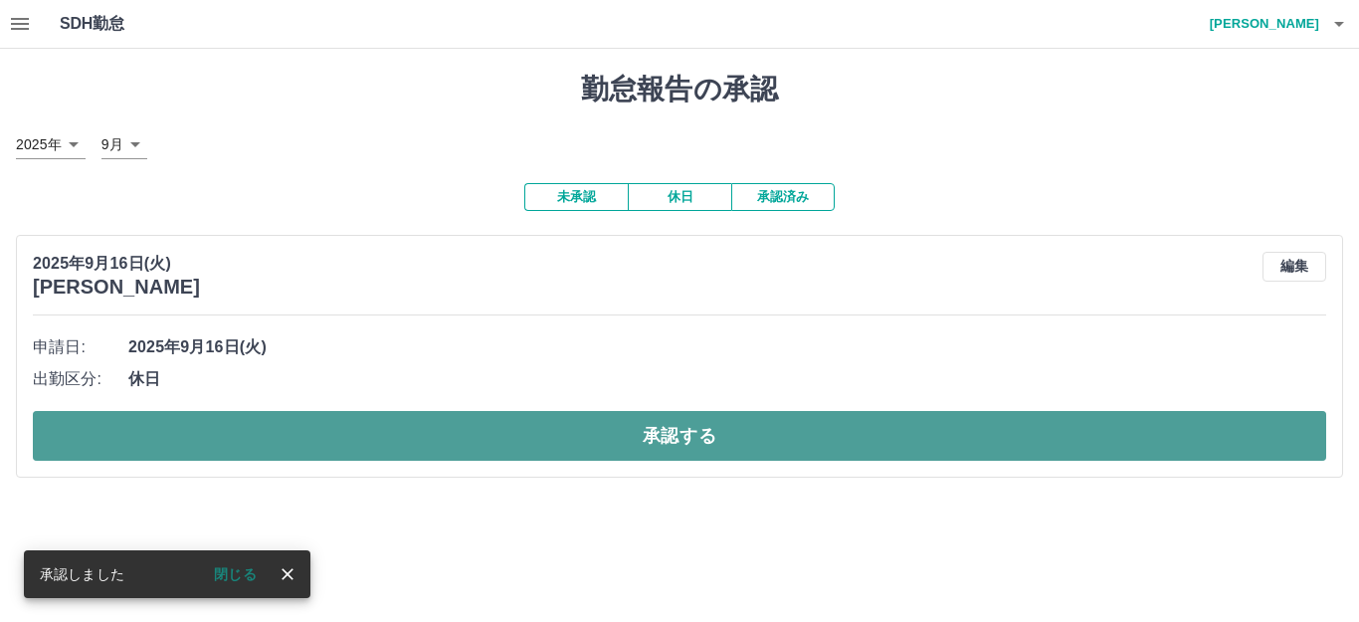
click at [433, 434] on button "承認する" at bounding box center [680, 436] width 1294 height 50
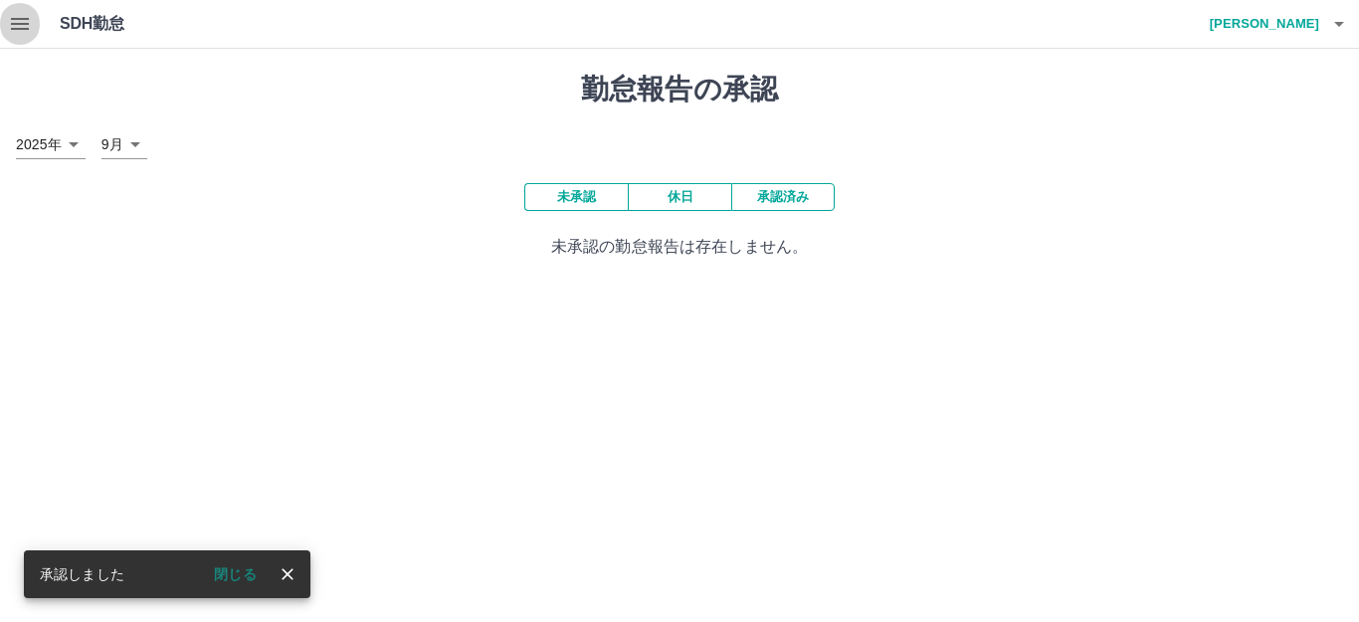
click at [19, 27] on icon "button" at bounding box center [20, 24] width 24 height 24
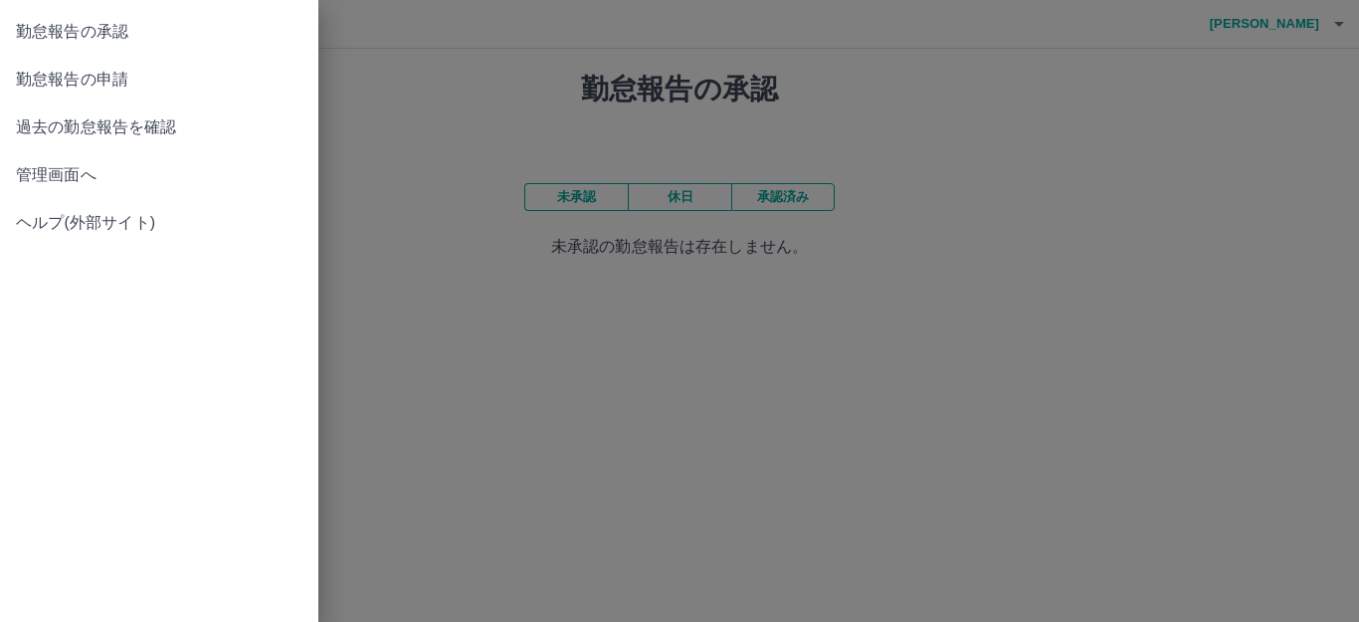
click at [80, 166] on span "管理画面へ" at bounding box center [159, 175] width 287 height 24
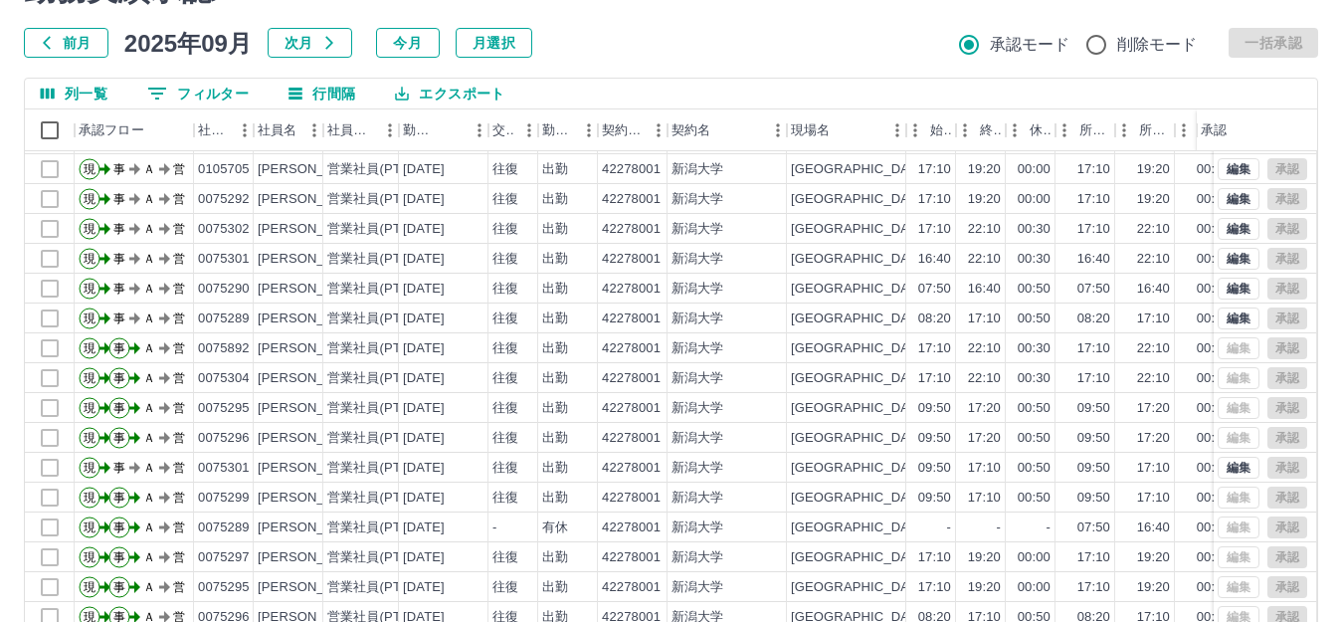
scroll to position [219, 0]
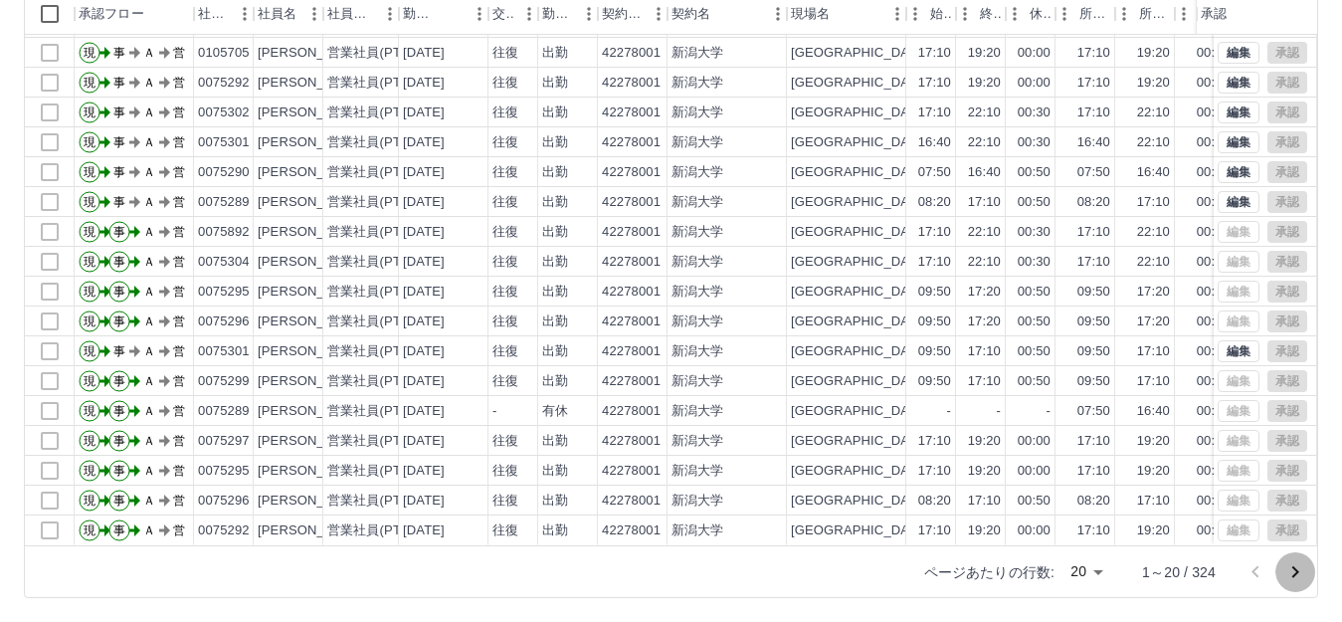
click at [1302, 573] on icon "次のページへ" at bounding box center [1296, 572] width 24 height 24
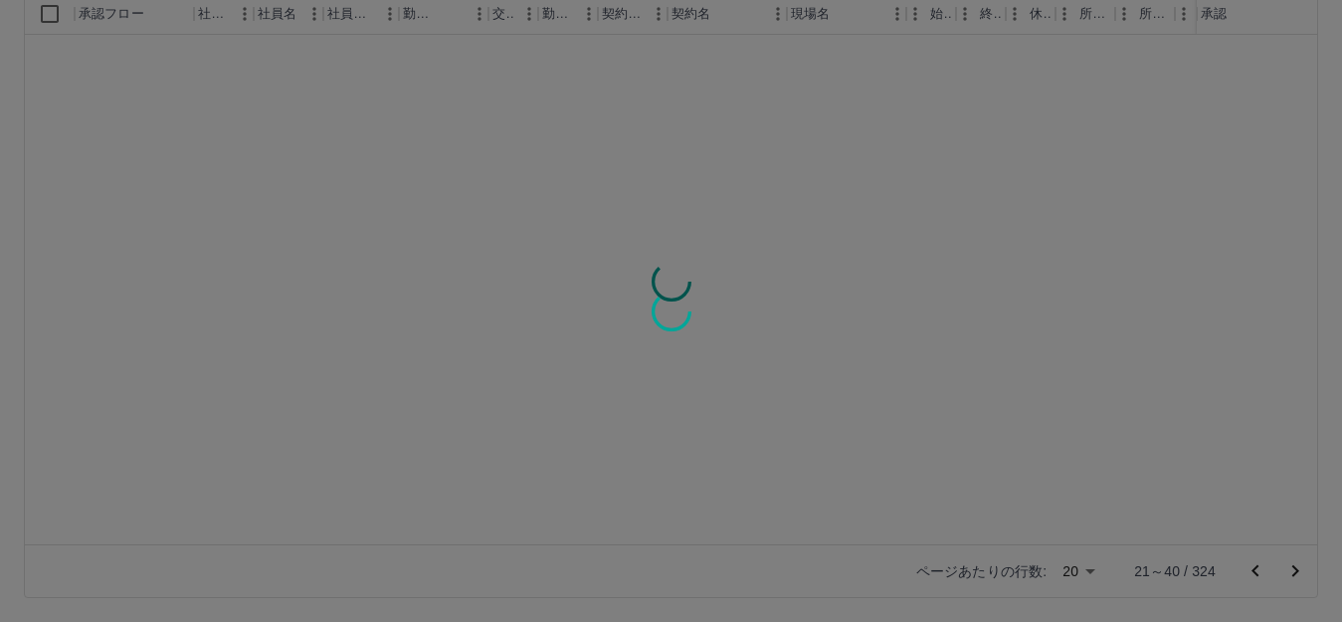
scroll to position [0, 0]
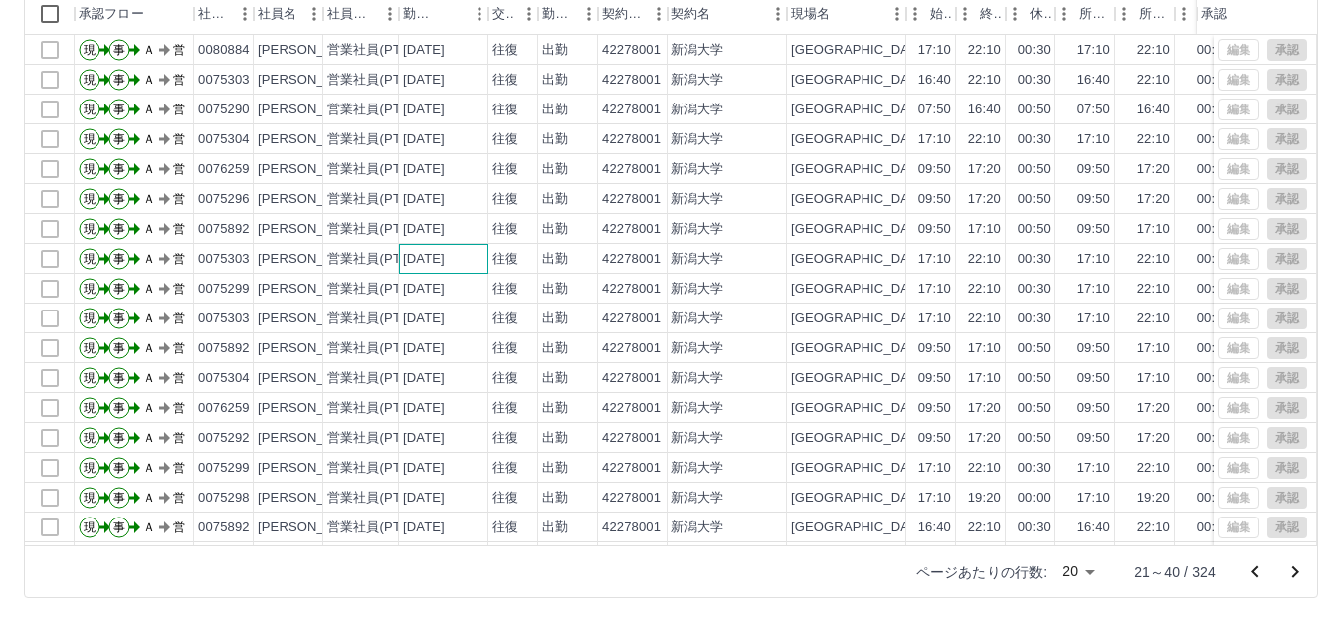
click at [445, 268] on div "2025-09-21" at bounding box center [424, 259] width 42 height 19
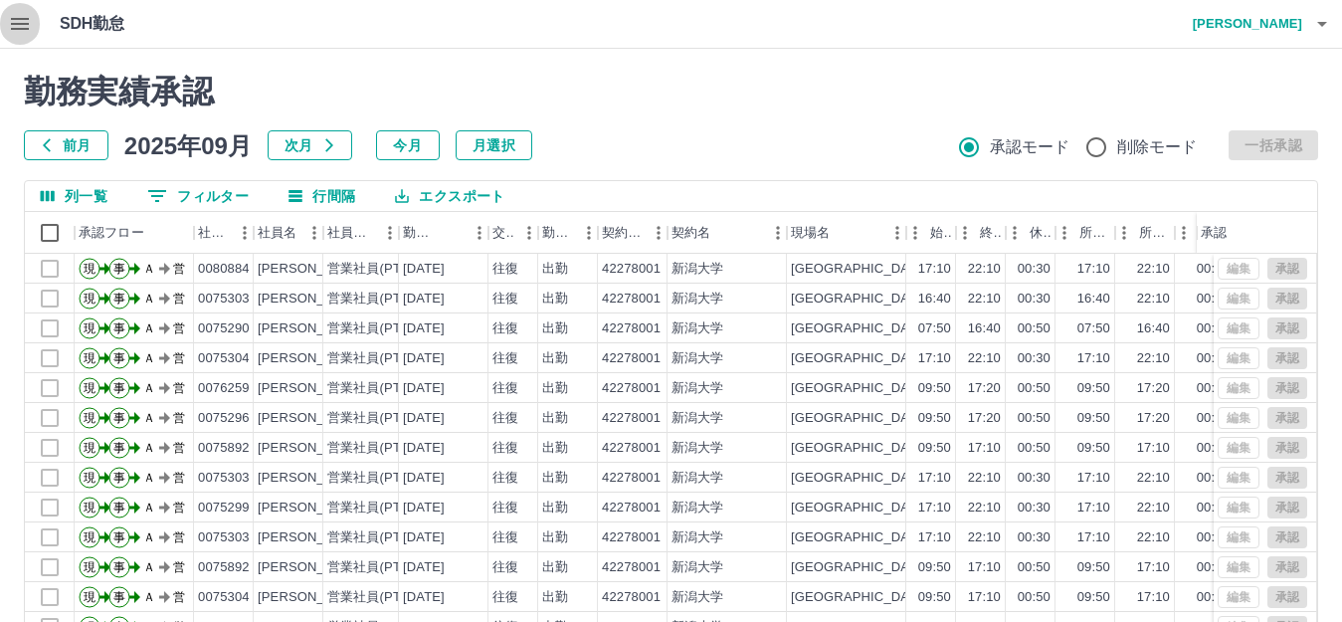
click at [13, 23] on icon "button" at bounding box center [20, 24] width 18 height 12
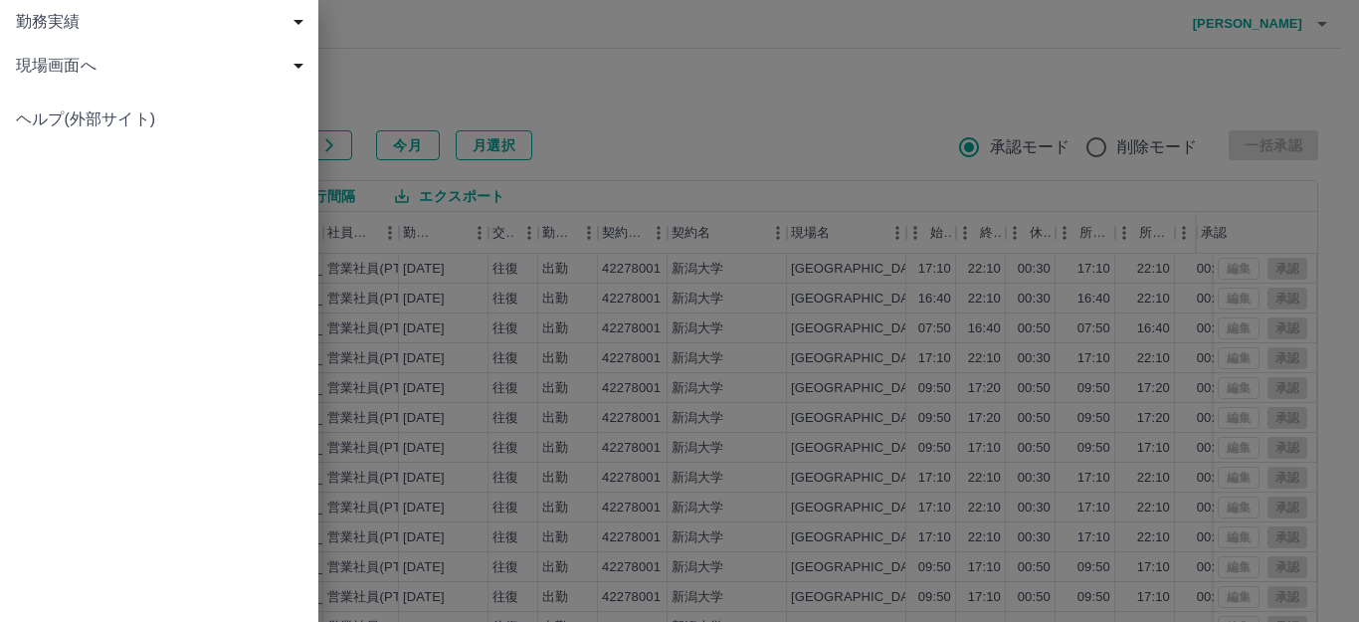
click at [87, 66] on span "現場画面へ" at bounding box center [163, 66] width 295 height 24
click at [77, 105] on span "現場画面へ" at bounding box center [169, 110] width 267 height 24
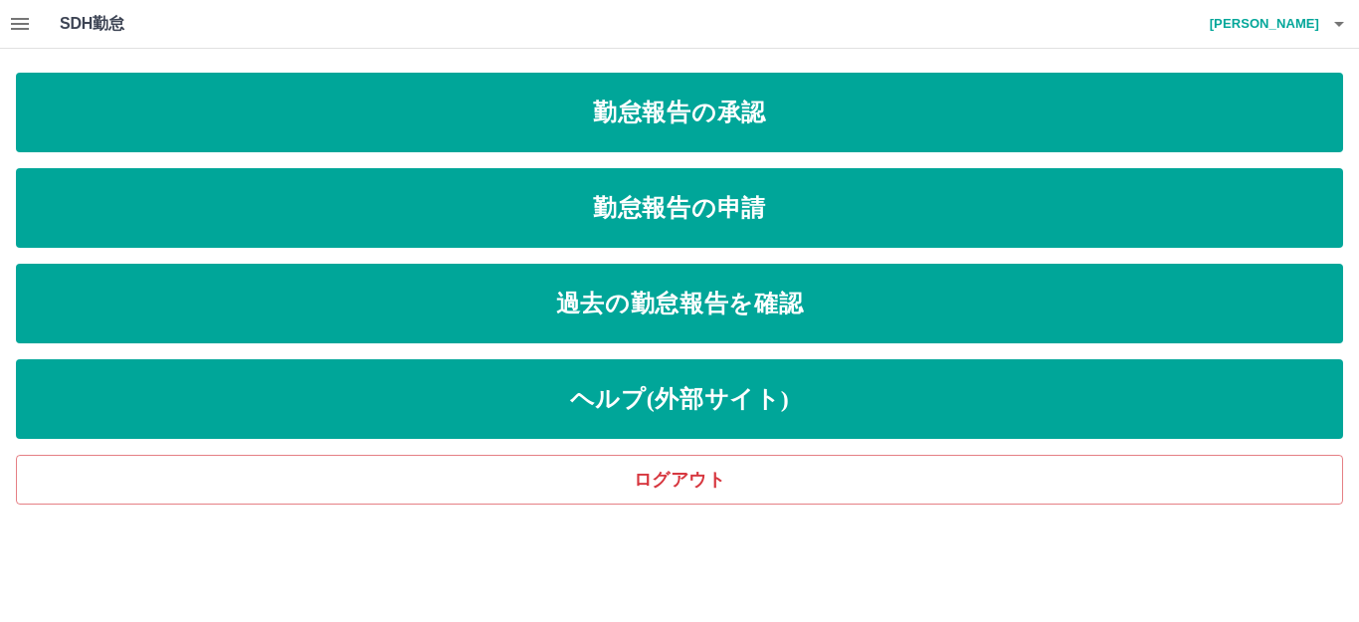
click at [1331, 26] on icon "button" at bounding box center [1339, 24] width 24 height 24
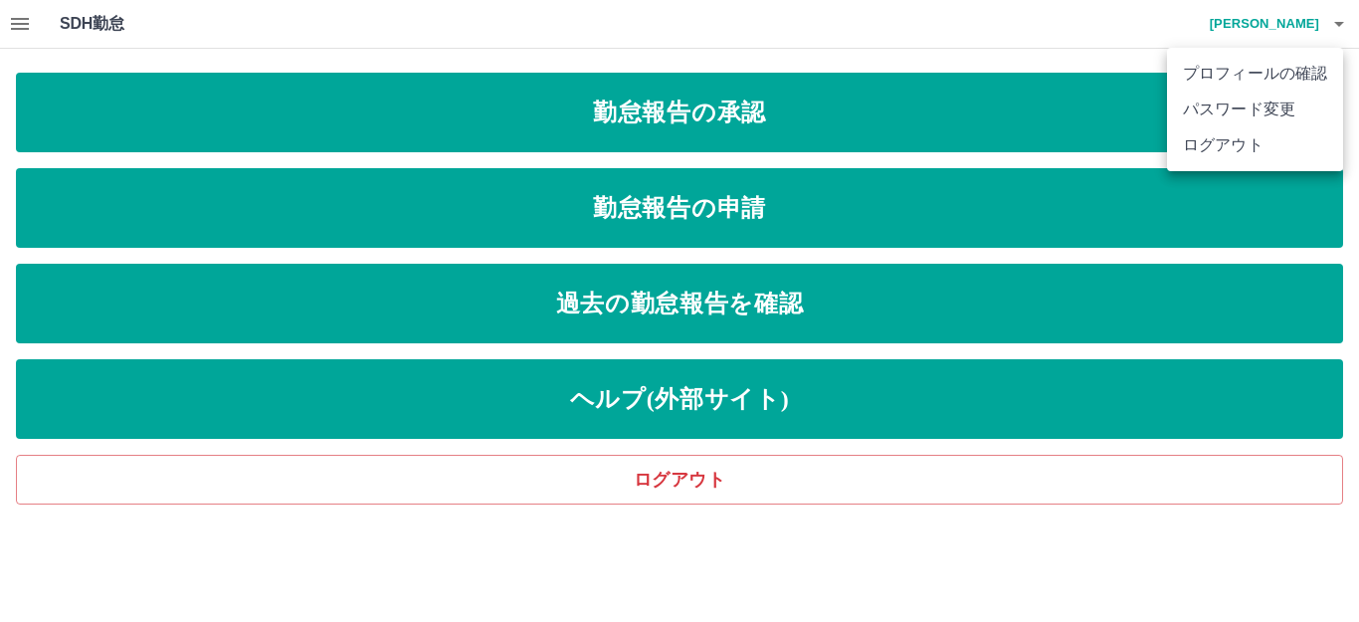
click at [1241, 150] on li "ログアウト" at bounding box center [1255, 145] width 176 height 36
